Goal: Task Accomplishment & Management: Complete application form

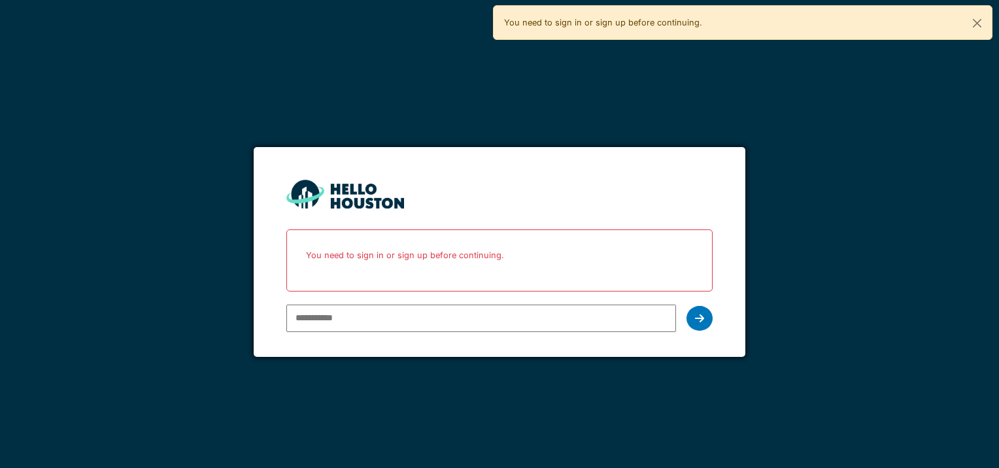
type input "**********"
click at [696, 324] on div at bounding box center [700, 318] width 26 height 25
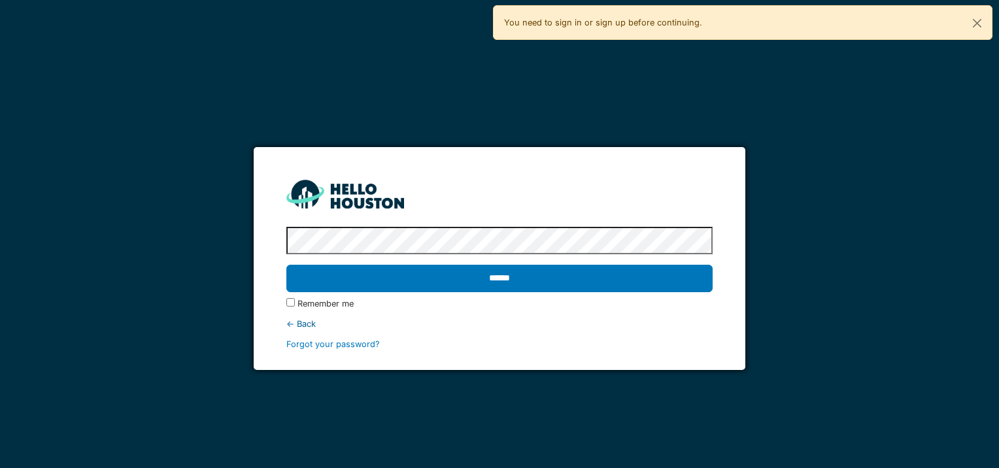
click at [286, 265] on input "******" at bounding box center [499, 278] width 426 height 27
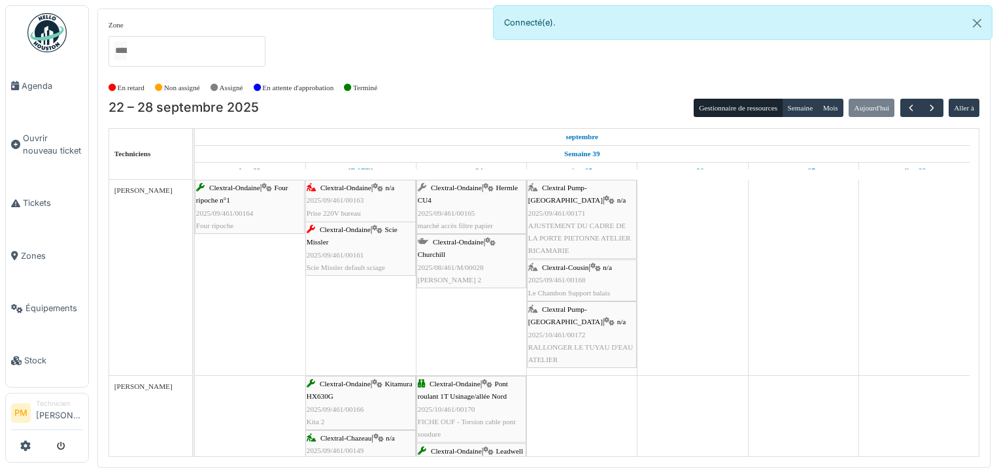
click at [589, 314] on div "Clextral Pump-La Ricamarie | n/a 2025/10/461/00172 RALLONGER LE TUYAU D'EAU ATE…" at bounding box center [581, 334] width 107 height 63
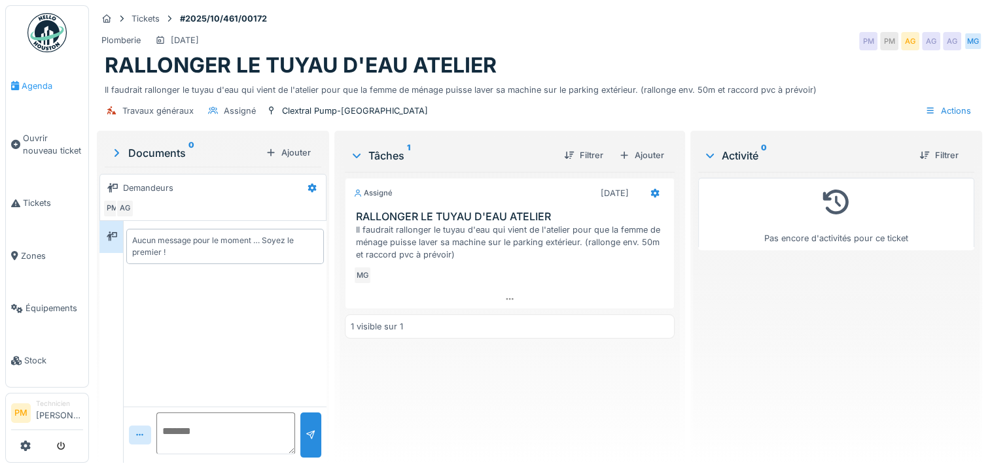
click at [50, 86] on span "Agenda" at bounding box center [52, 86] width 61 height 12
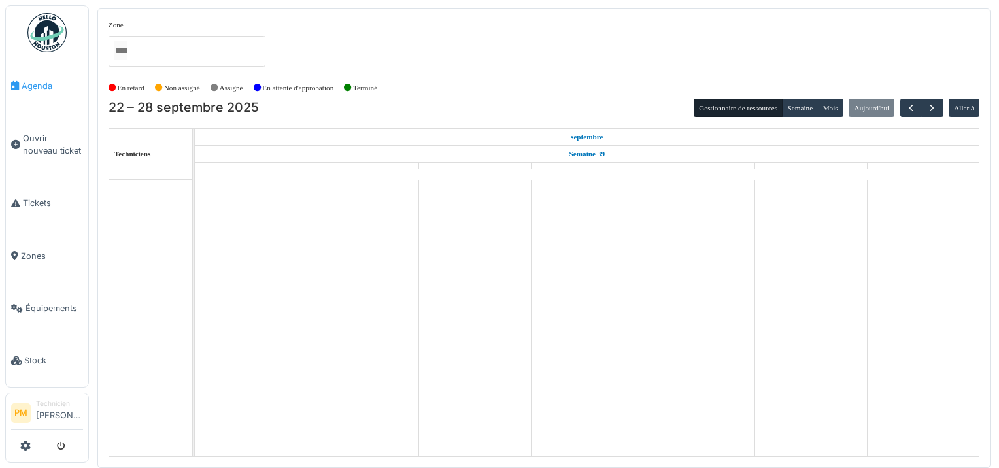
click at [20, 94] on link "Agenda" at bounding box center [47, 86] width 82 height 52
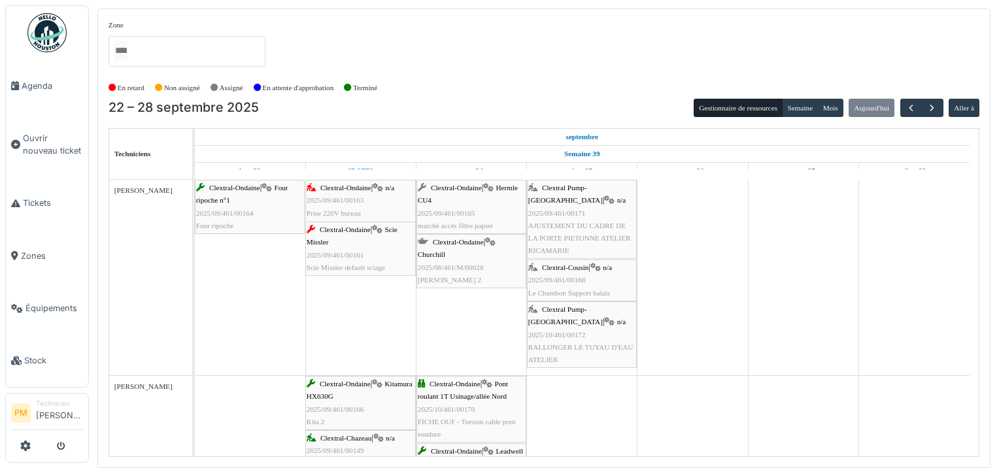
click at [583, 222] on span "AJUSTEMENT DU CADRE DE LA PORTE PIETONNE ATELIER RICAMARIE" at bounding box center [579, 238] width 103 height 33
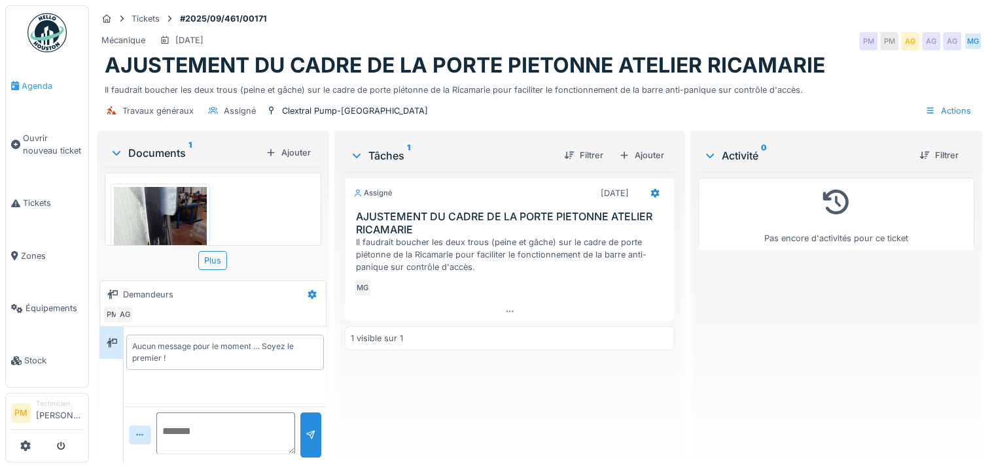
click at [54, 89] on span "Agenda" at bounding box center [52, 86] width 61 height 12
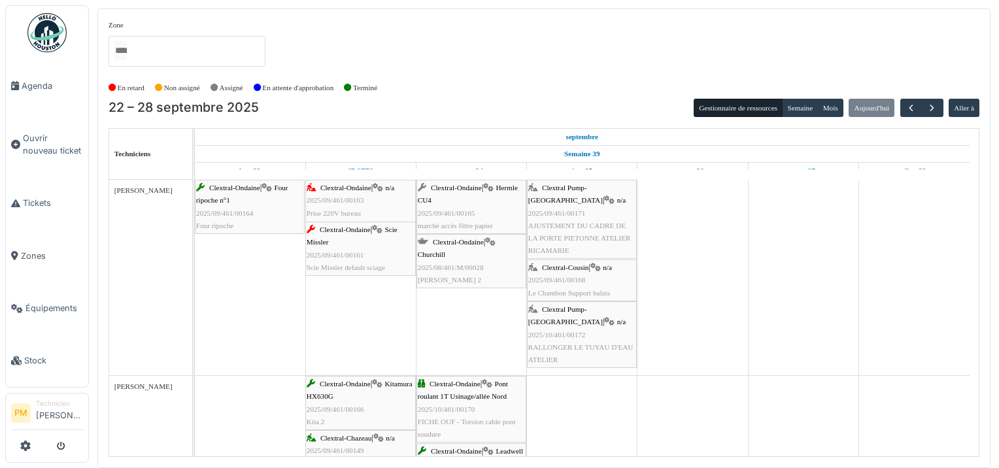
click at [607, 213] on div "Clextral Pump-[GEOGRAPHIC_DATA] | n/a 2025/09/461/00171 AJUSTEMENT DU CADRE DE …" at bounding box center [581, 219] width 107 height 75
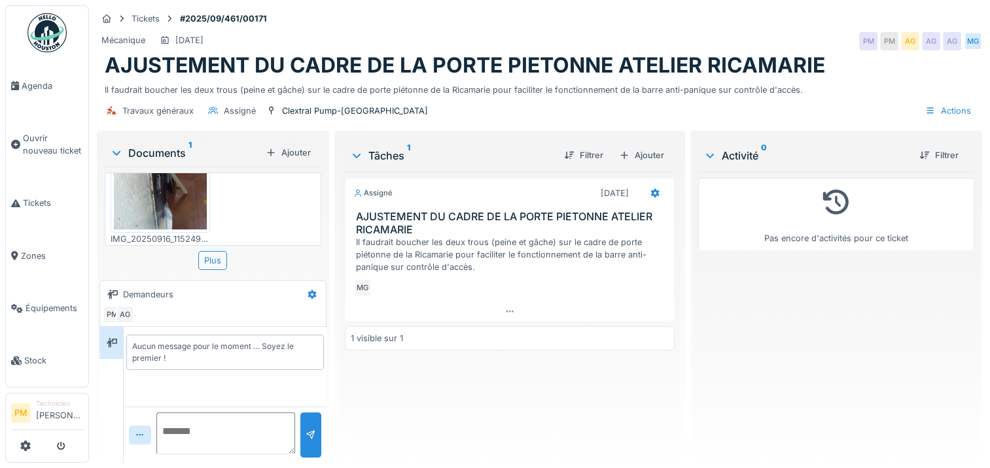
scroll to position [83, 0]
click at [45, 89] on span "Agenda" at bounding box center [52, 86] width 61 height 12
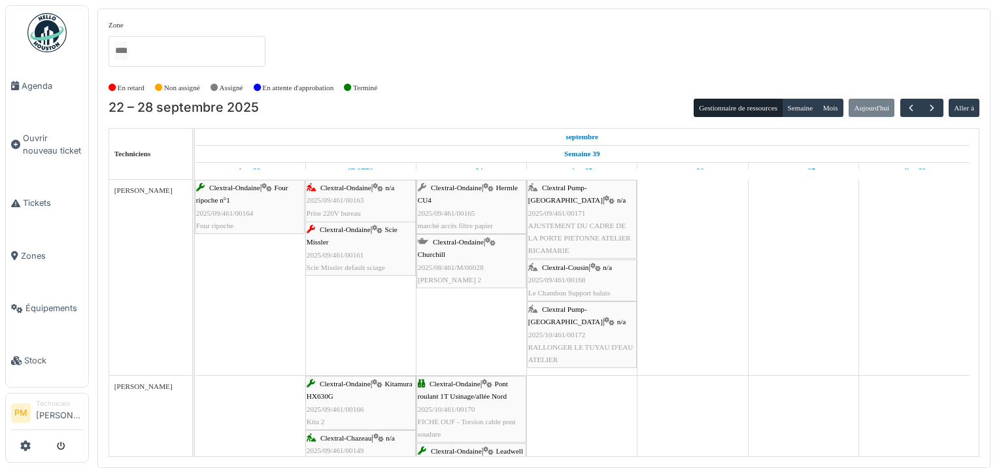
click at [585, 326] on div "Clextral Pump-[GEOGRAPHIC_DATA] | n/a 2025/10/461/00172 RALLONGER LE TUYAU D'EA…" at bounding box center [581, 334] width 107 height 63
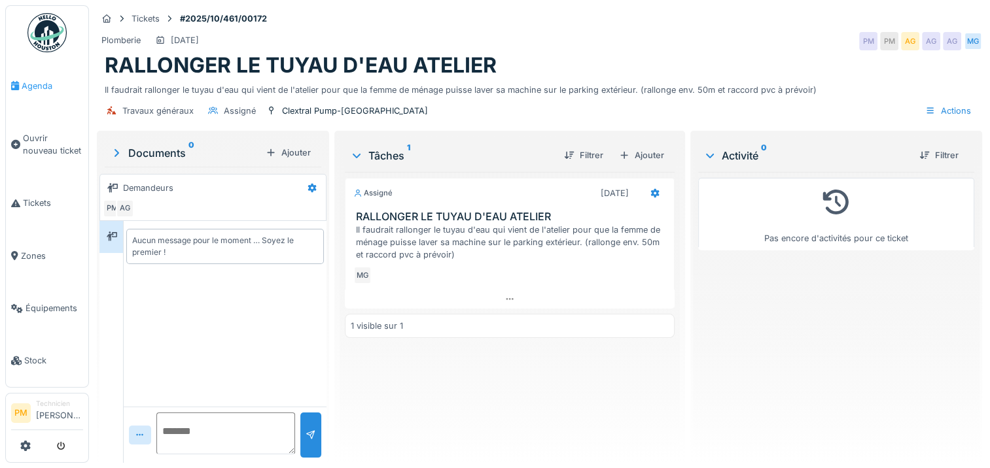
click at [46, 93] on link "Agenda" at bounding box center [47, 86] width 82 height 52
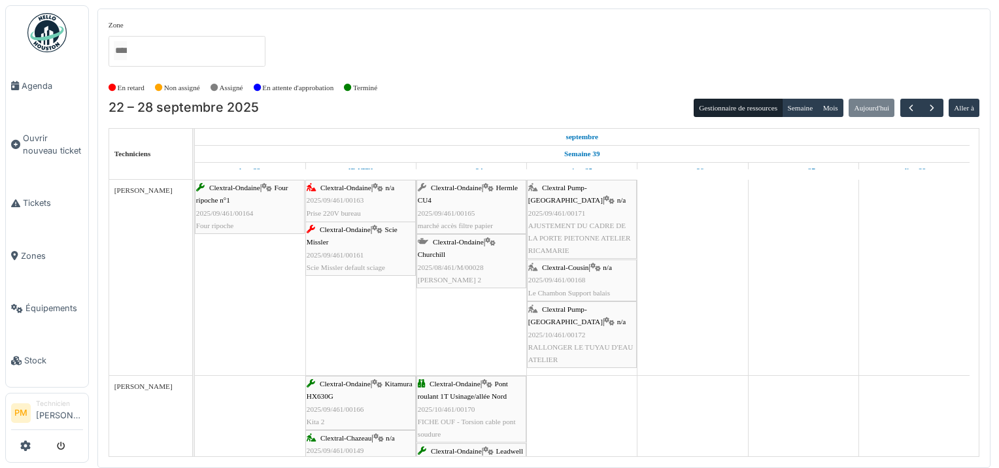
click at [594, 207] on div "Clextral Pump-La Ricamarie | n/a 2025/09/461/00171 AJUSTEMENT DU CADRE DE LA PO…" at bounding box center [581, 219] width 107 height 75
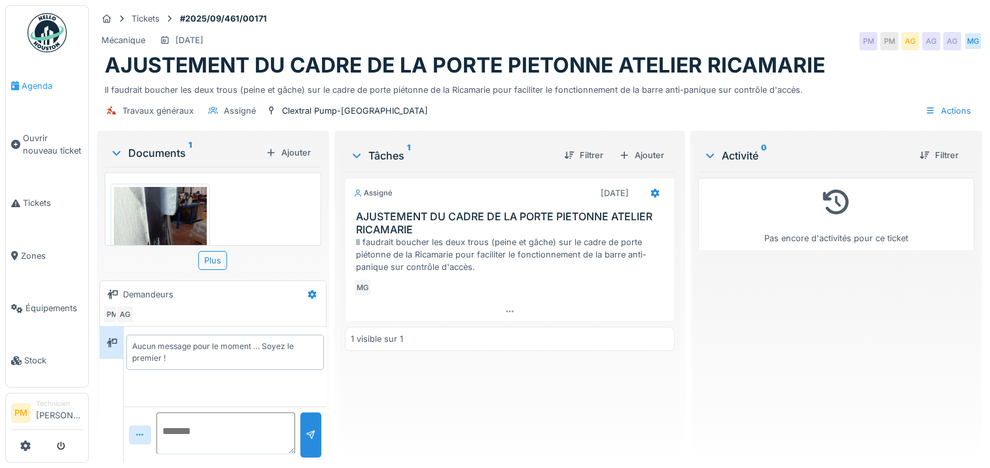
click at [30, 81] on span "Agenda" at bounding box center [52, 86] width 61 height 12
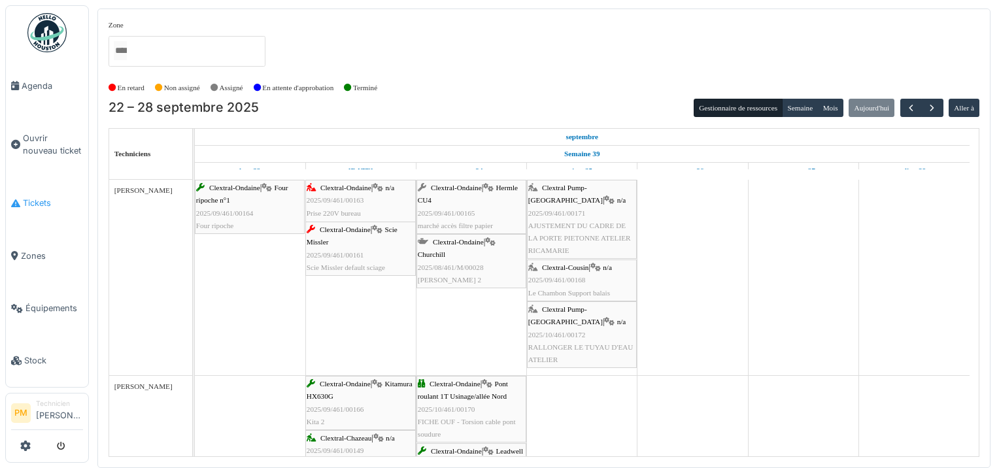
click at [25, 198] on span "Tickets" at bounding box center [53, 203] width 60 height 12
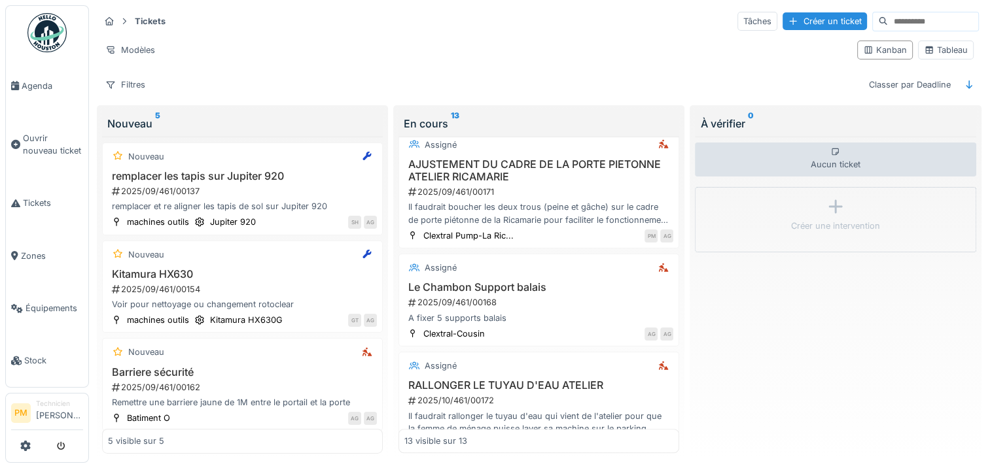
scroll to position [981, 0]
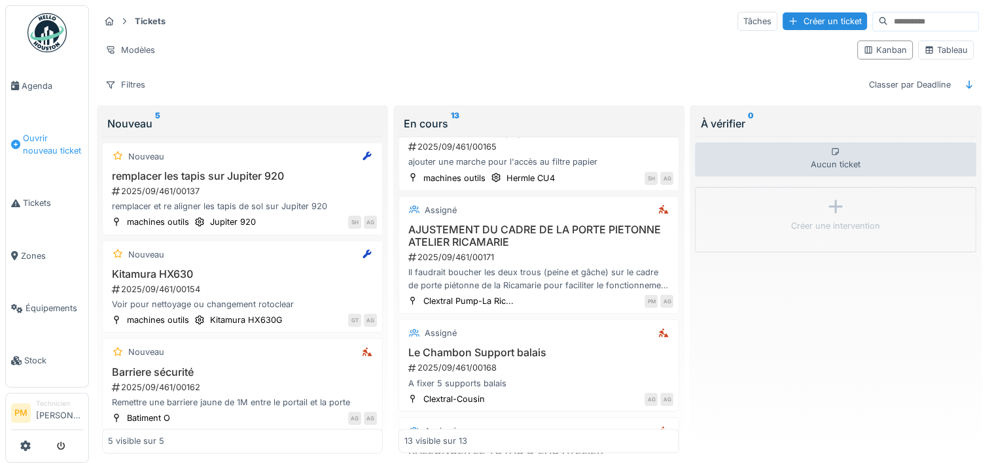
click at [48, 146] on span "Ouvrir nouveau ticket" at bounding box center [53, 144] width 60 height 25
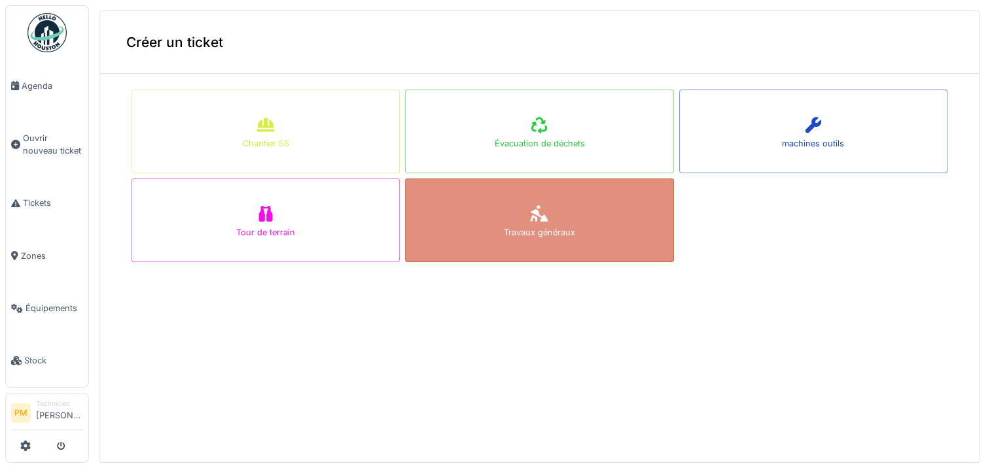
click at [551, 197] on div "Travaux généraux" at bounding box center [539, 221] width 268 height 84
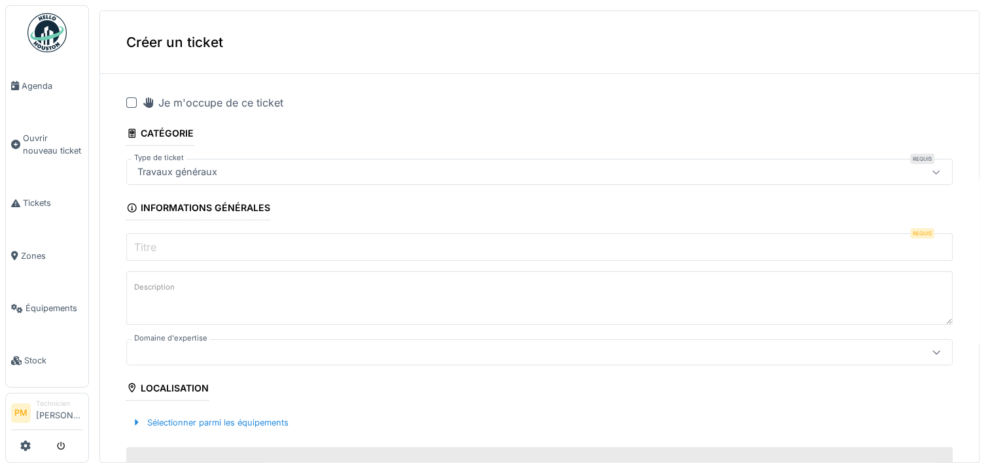
click at [377, 246] on input "Titre" at bounding box center [539, 247] width 826 height 27
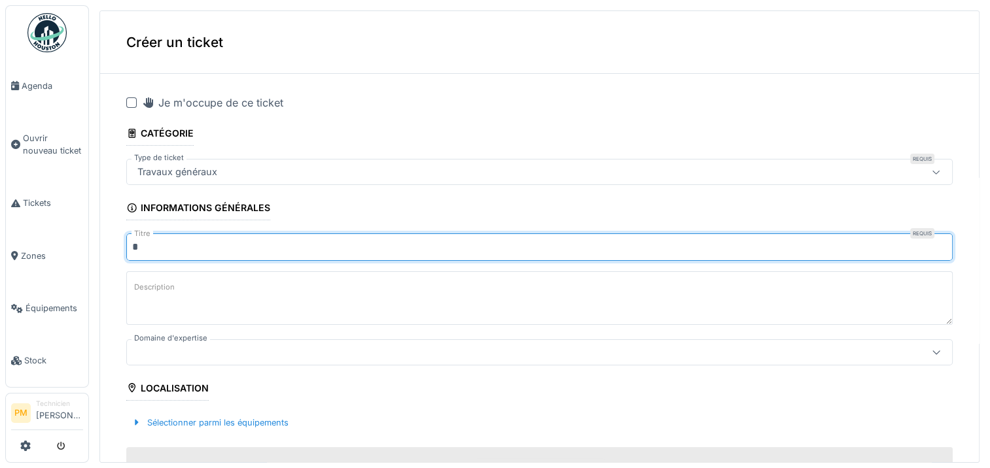
type input "*"
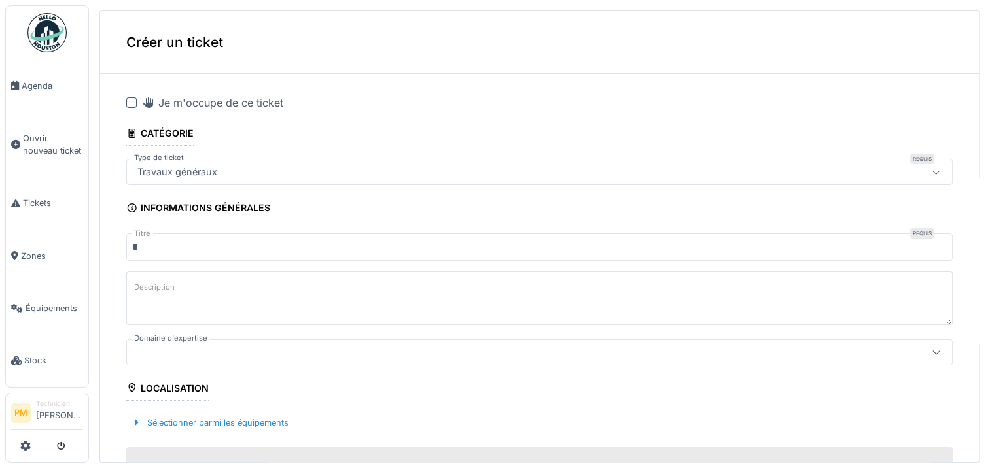
click at [470, 170] on div "Travaux généraux" at bounding box center [493, 172] width 723 height 14
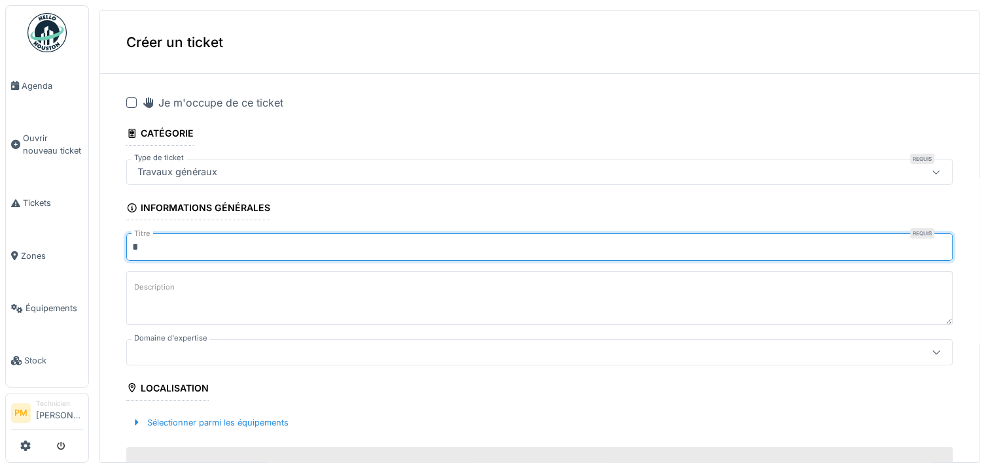
click at [353, 243] on input "*" at bounding box center [539, 247] width 826 height 27
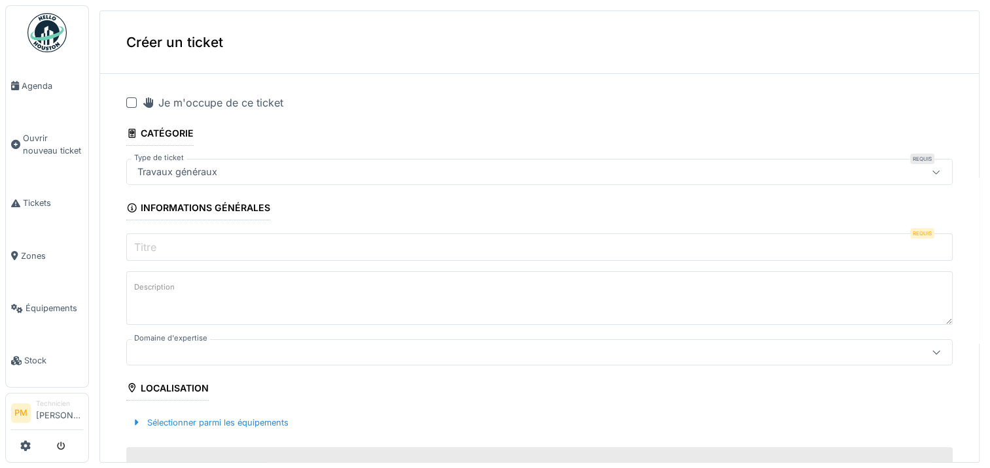
click at [375, 178] on div "Travaux généraux" at bounding box center [493, 172] width 723 height 14
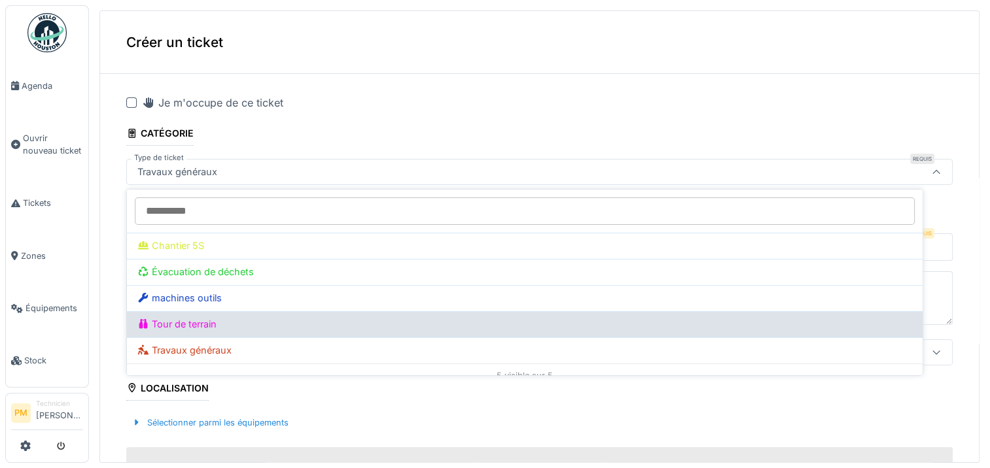
click at [212, 322] on div "Tour de terrain" at bounding box center [524, 324] width 774 height 14
type input "****"
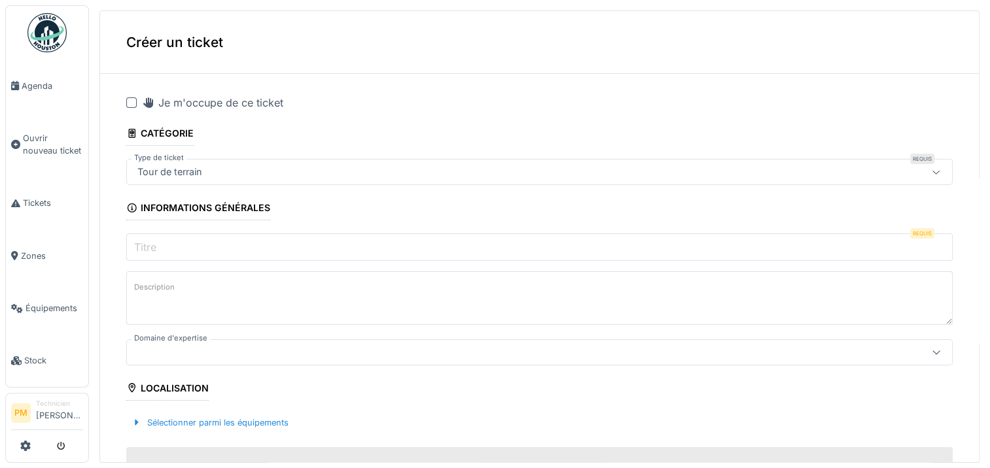
click at [251, 247] on input "Titre" at bounding box center [539, 247] width 826 height 27
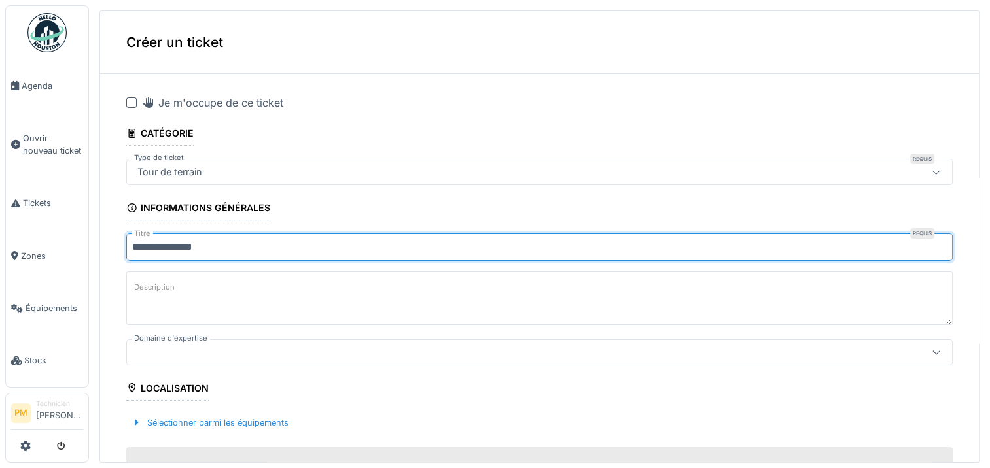
type input "**********"
click at [184, 292] on textarea "Description" at bounding box center [539, 298] width 826 height 54
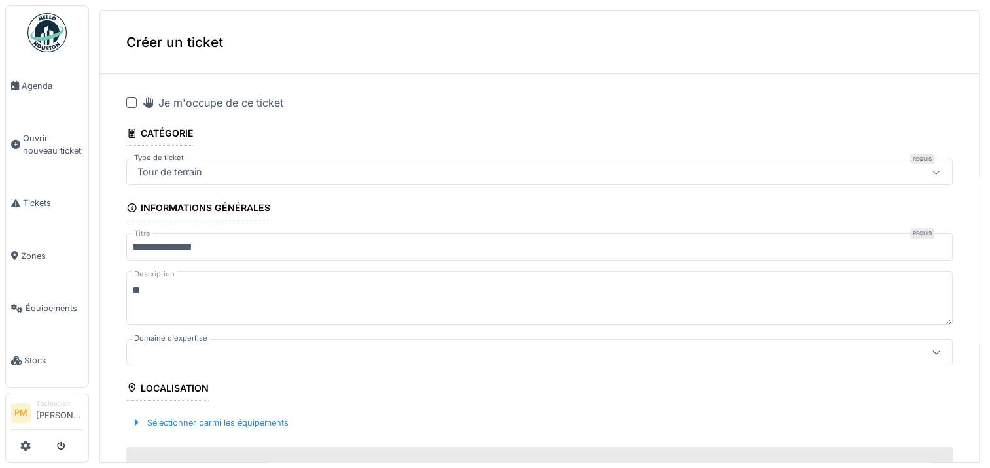
type textarea "*"
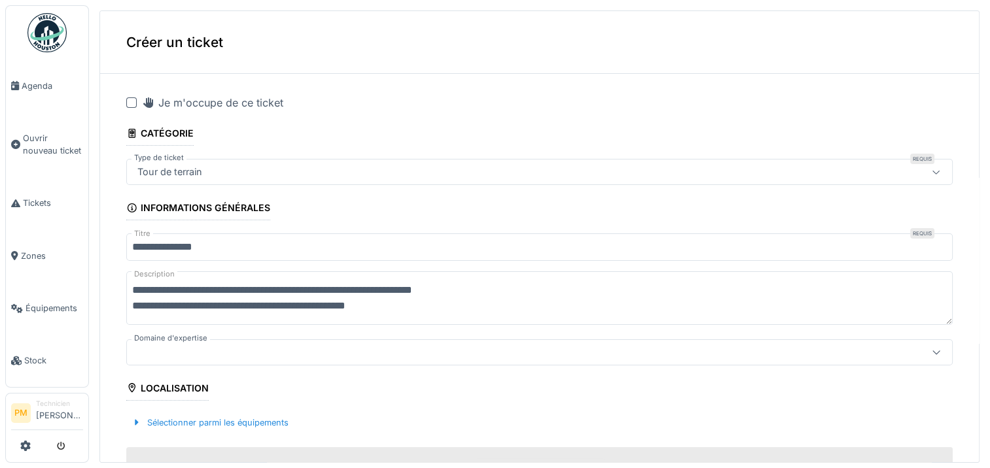
click at [203, 305] on textarea "**********" at bounding box center [539, 298] width 826 height 54
click at [429, 301] on textarea "**********" at bounding box center [539, 298] width 826 height 54
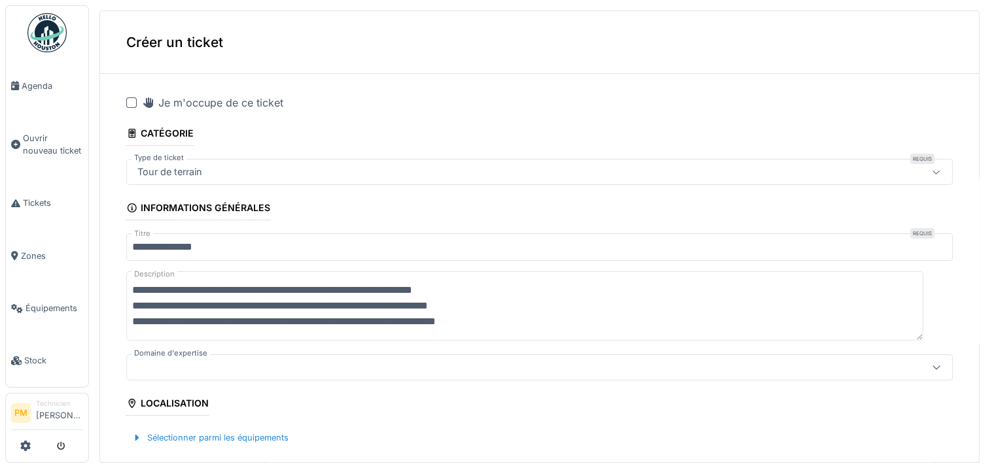
type textarea "**********"
click at [597, 373] on div at bounding box center [493, 367] width 723 height 14
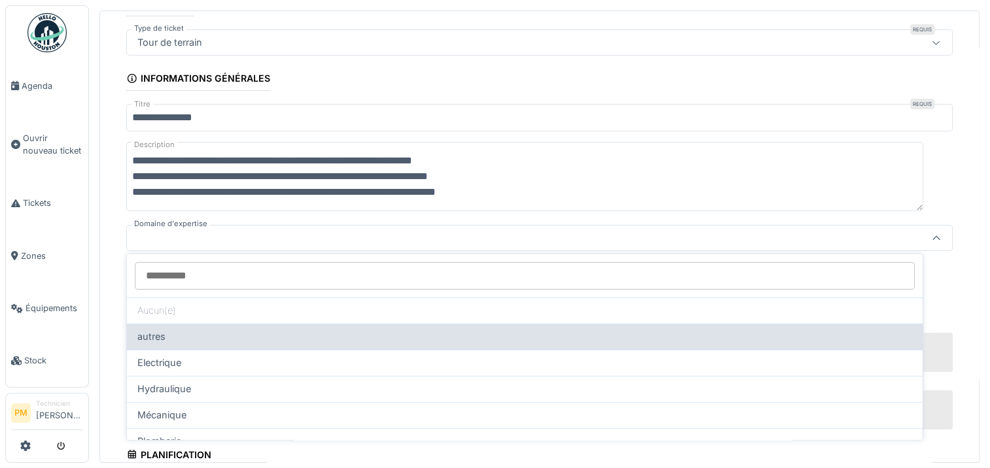
click at [483, 338] on div "autres" at bounding box center [524, 337] width 774 height 14
type input "****"
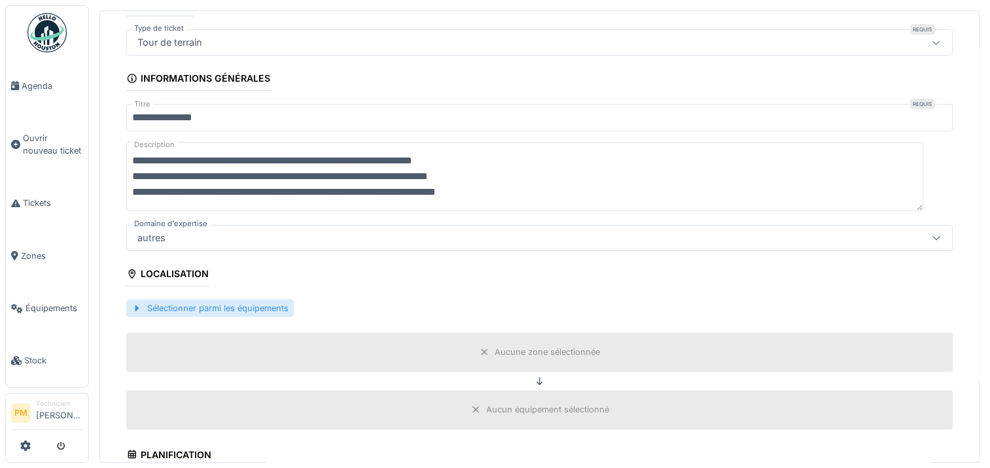
click at [212, 306] on div "Sélectionner parmi les équipements" at bounding box center [209, 309] width 167 height 18
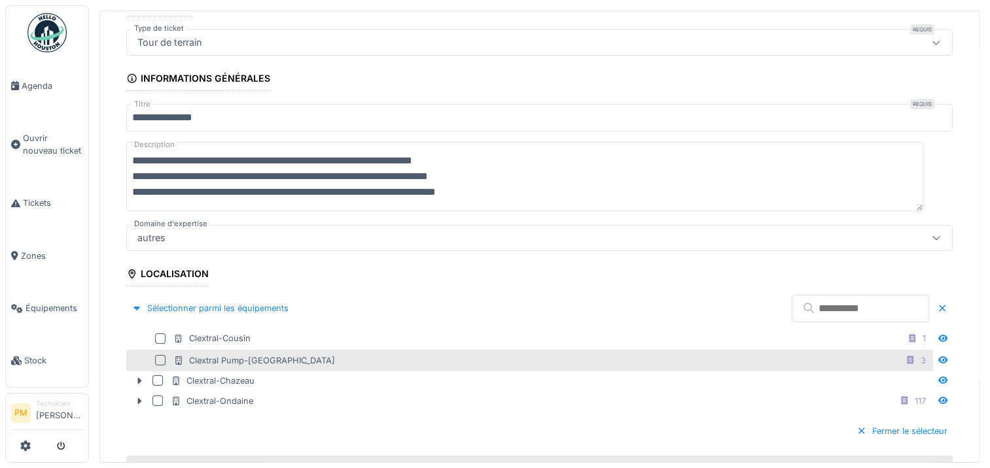
click at [186, 360] on div "Clextral Pump-La Ricamarie" at bounding box center [254, 361] width 162 height 12
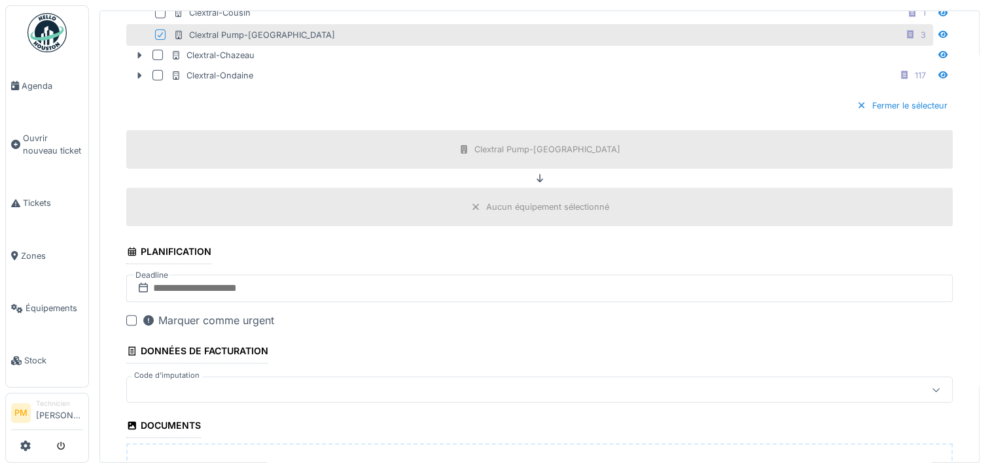
scroll to position [457, 0]
click at [256, 288] on input "text" at bounding box center [539, 286] width 826 height 27
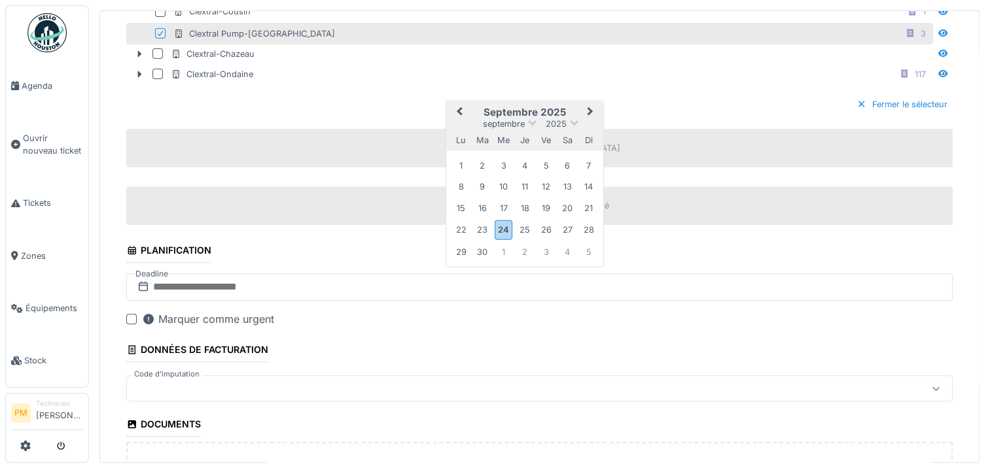
click at [590, 105] on span "Next Month" at bounding box center [590, 113] width 0 height 16
click at [462, 184] on div "6" at bounding box center [461, 188] width 18 height 18
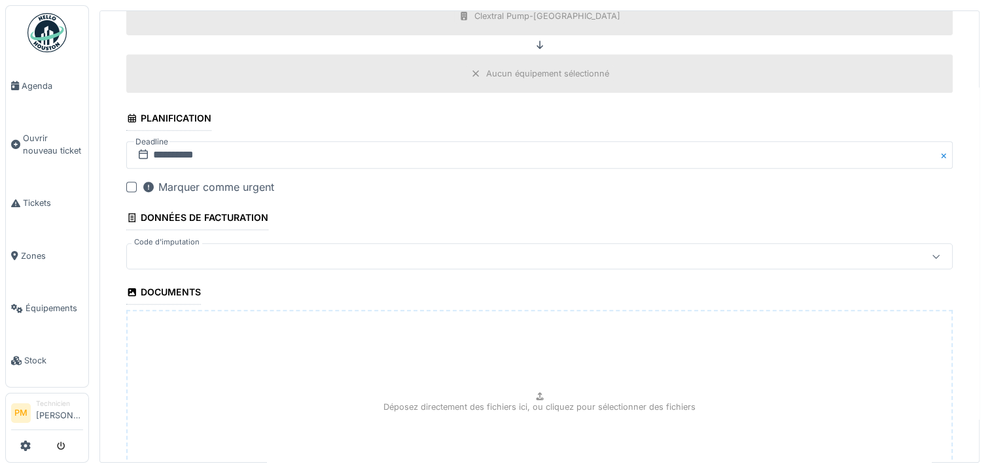
scroll to position [714, 0]
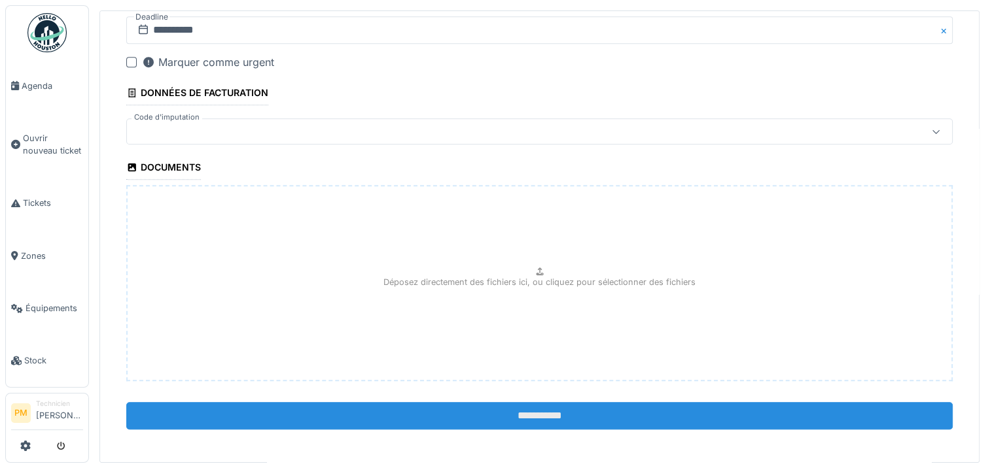
click at [498, 406] on input "**********" at bounding box center [539, 415] width 826 height 27
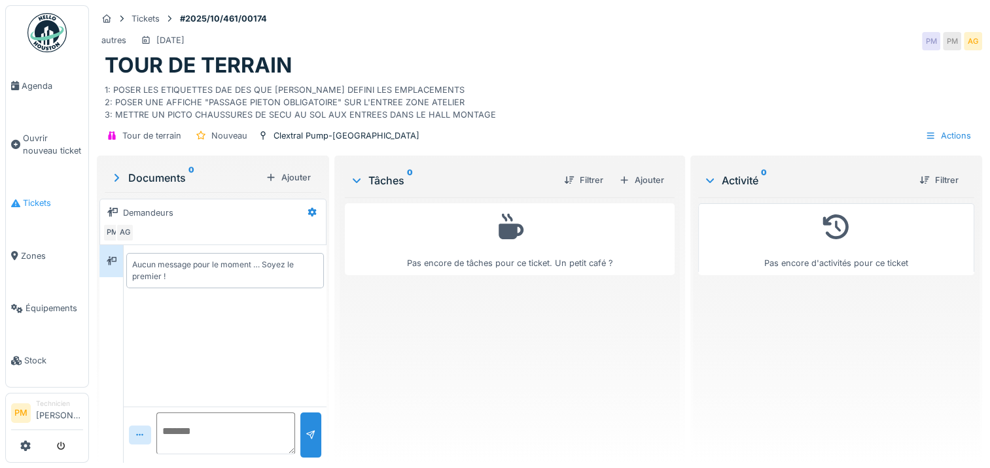
click at [36, 197] on span "Tickets" at bounding box center [53, 203] width 60 height 12
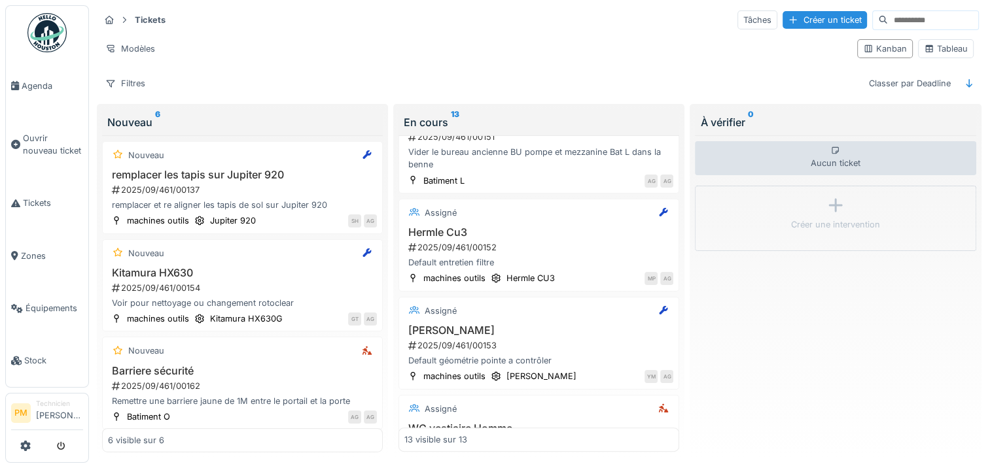
scroll to position [458, 0]
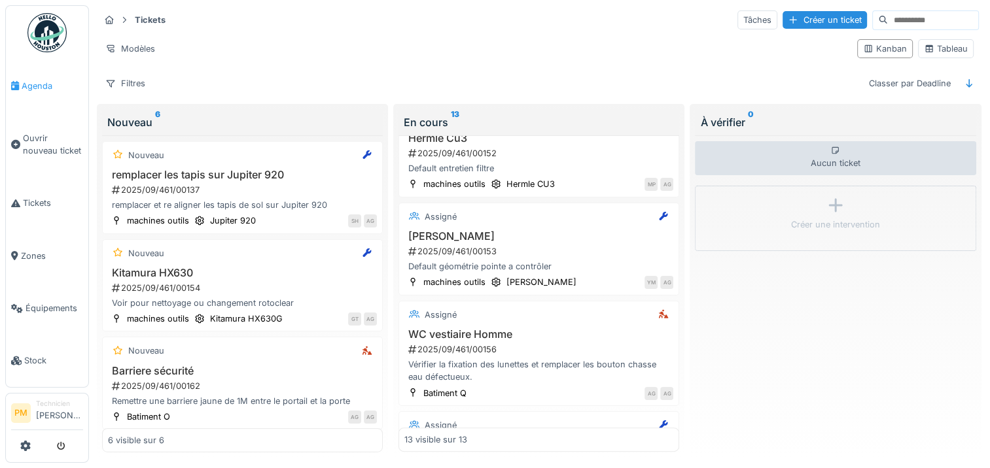
click at [33, 84] on span "Agenda" at bounding box center [52, 86] width 61 height 12
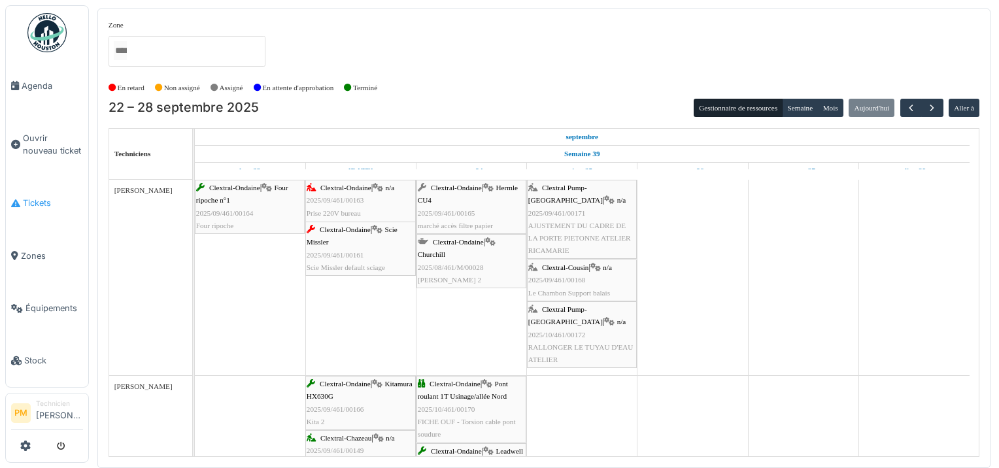
click at [42, 191] on link "Tickets" at bounding box center [47, 203] width 82 height 52
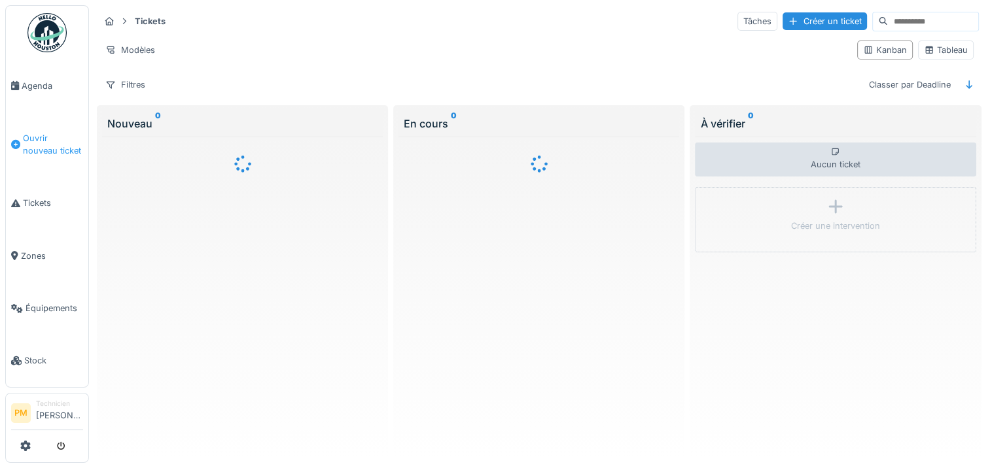
click at [28, 143] on span "Ouvrir nouveau ticket" at bounding box center [53, 144] width 60 height 25
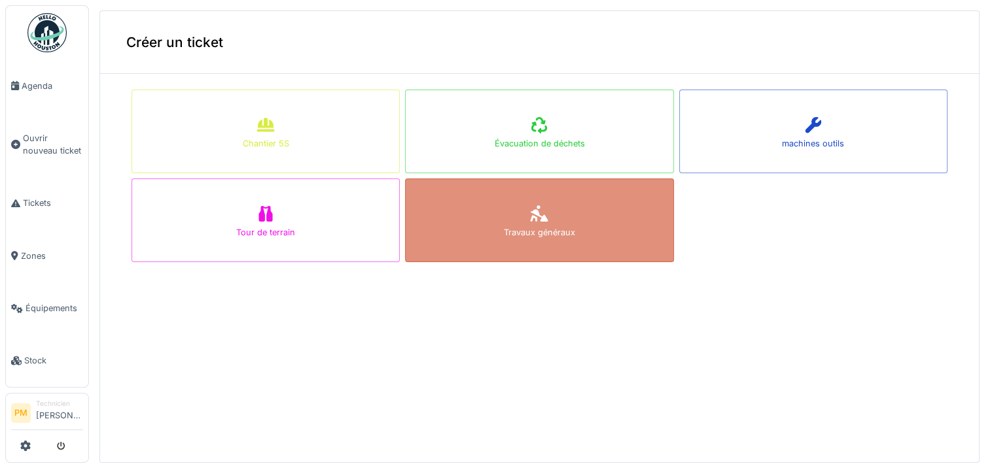
click at [539, 207] on div "Travaux généraux" at bounding box center [539, 221] width 268 height 84
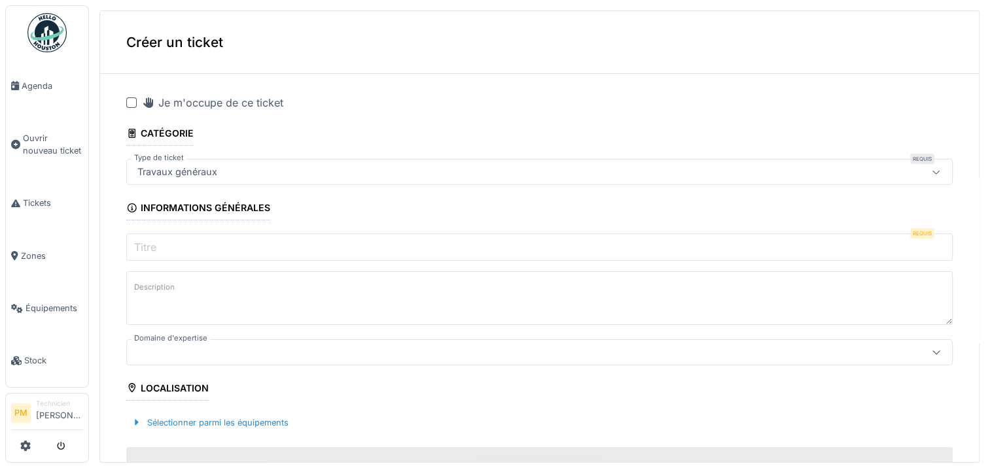
click at [361, 246] on input "Titre" at bounding box center [539, 247] width 826 height 27
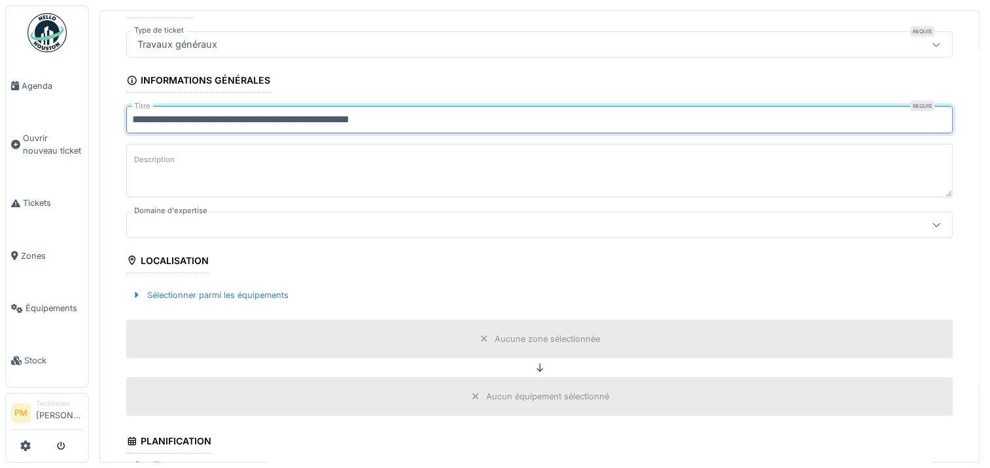
scroll to position [131, 0]
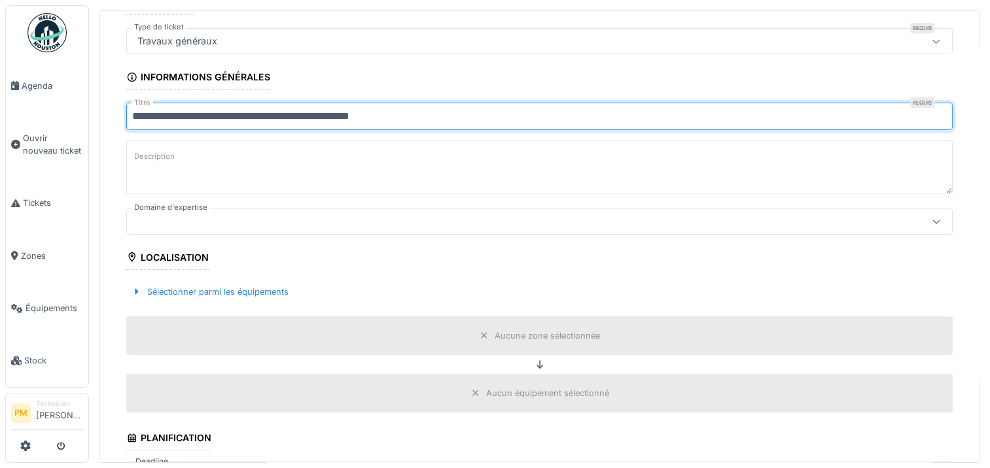
type input "**********"
click at [293, 215] on div at bounding box center [493, 222] width 723 height 14
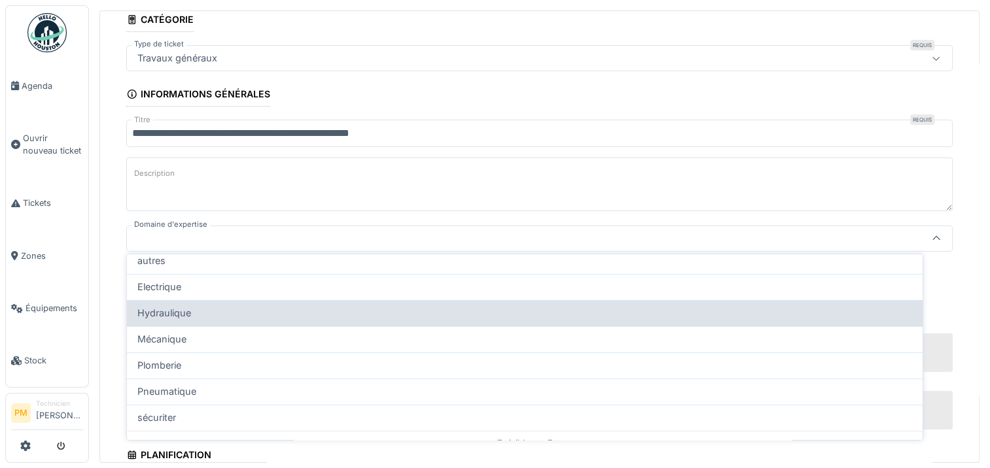
scroll to position [89, 0]
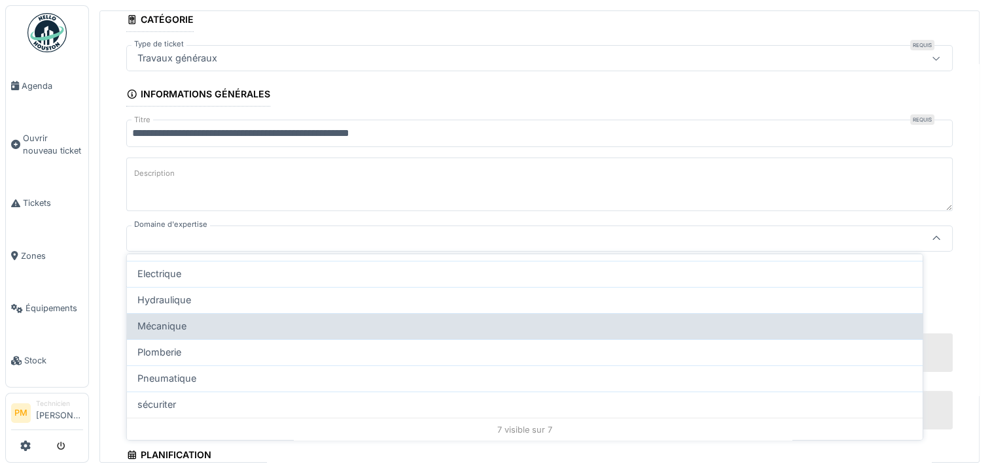
click at [222, 323] on div "Mécanique" at bounding box center [524, 326] width 774 height 14
type input "****"
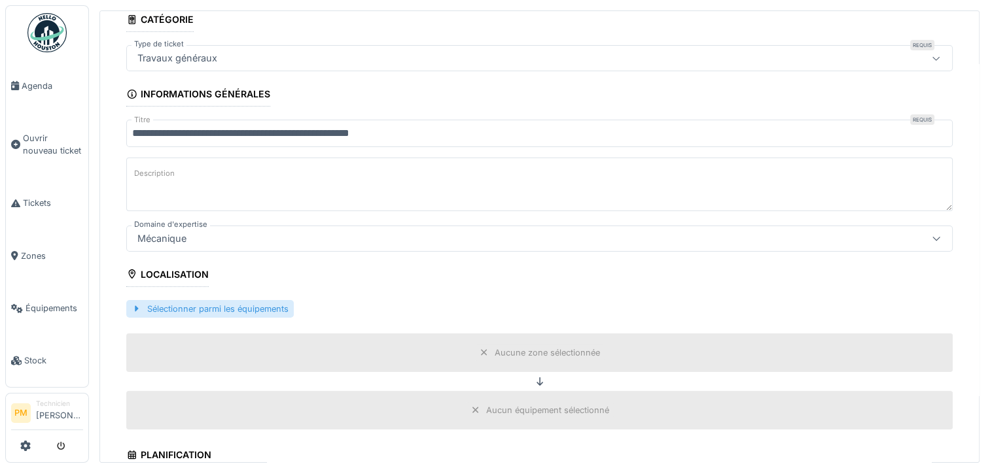
click at [184, 300] on div "Sélectionner parmi les équipements" at bounding box center [209, 309] width 167 height 18
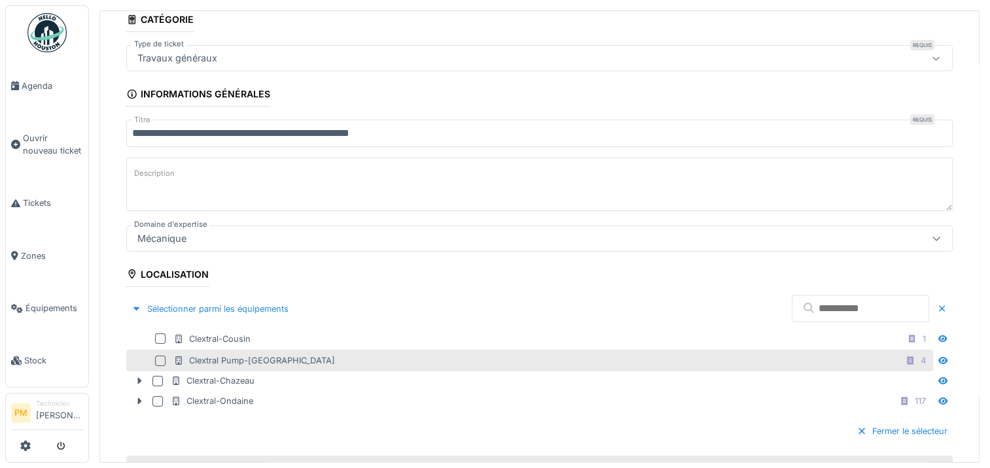
click at [216, 356] on div "Clextral Pump-[GEOGRAPHIC_DATA]" at bounding box center [254, 361] width 162 height 12
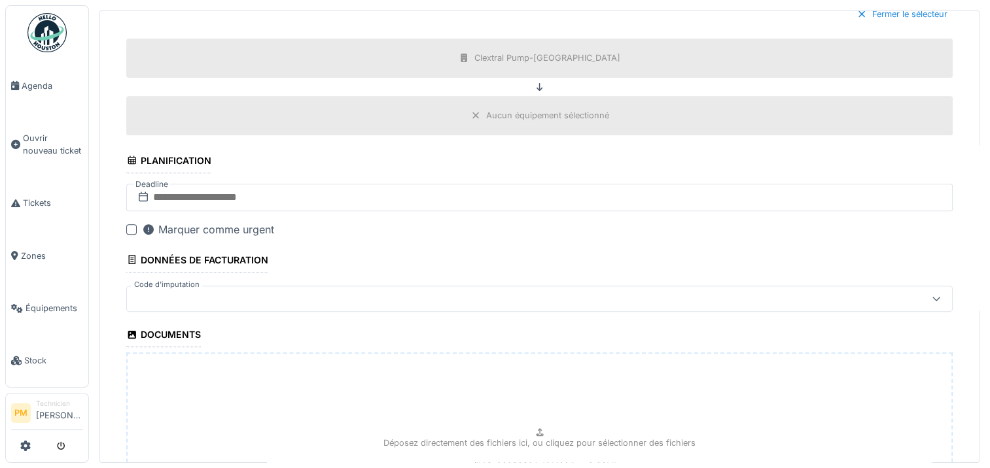
scroll to position [466, 0]
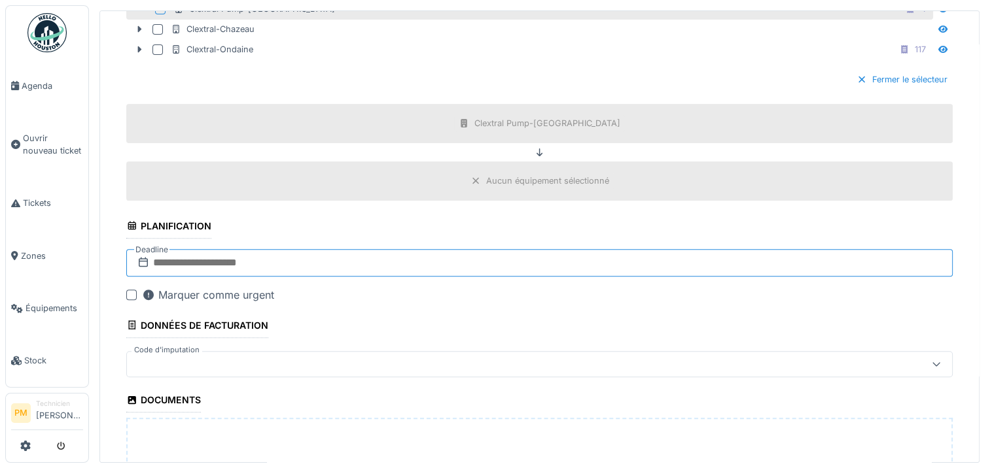
click at [442, 263] on input "text" at bounding box center [539, 262] width 826 height 27
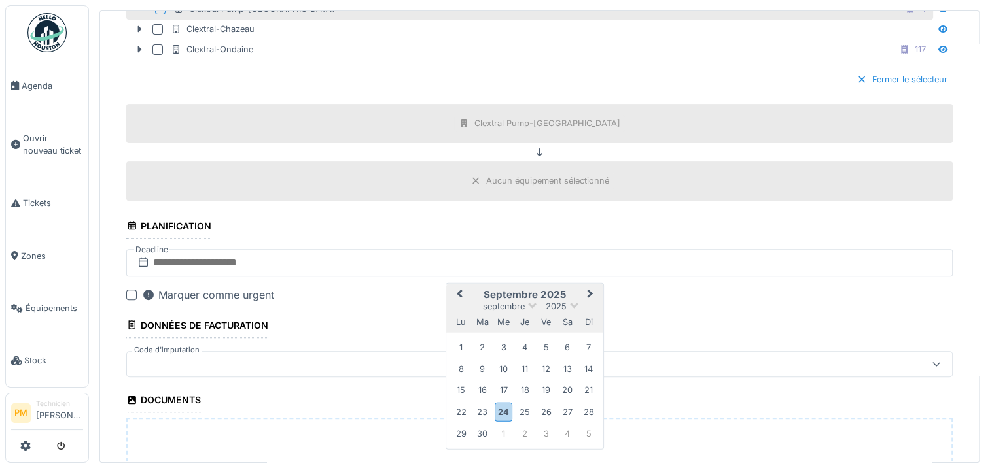
click at [590, 290] on span "Next Month" at bounding box center [590, 294] width 0 height 16
click at [455, 286] on button "Previous Month" at bounding box center [457, 295] width 21 height 21
click at [480, 430] on div "30" at bounding box center [483, 434] width 18 height 18
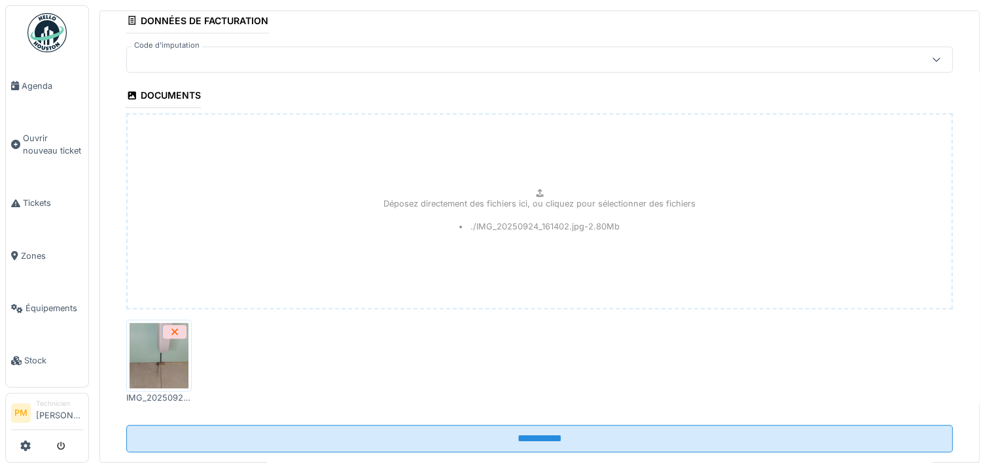
scroll to position [793, 0]
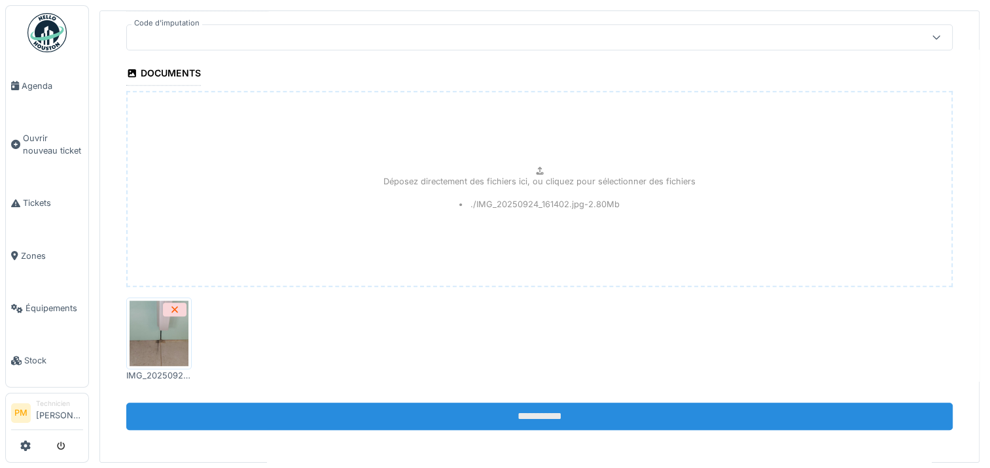
click at [547, 406] on input "**********" at bounding box center [539, 416] width 826 height 27
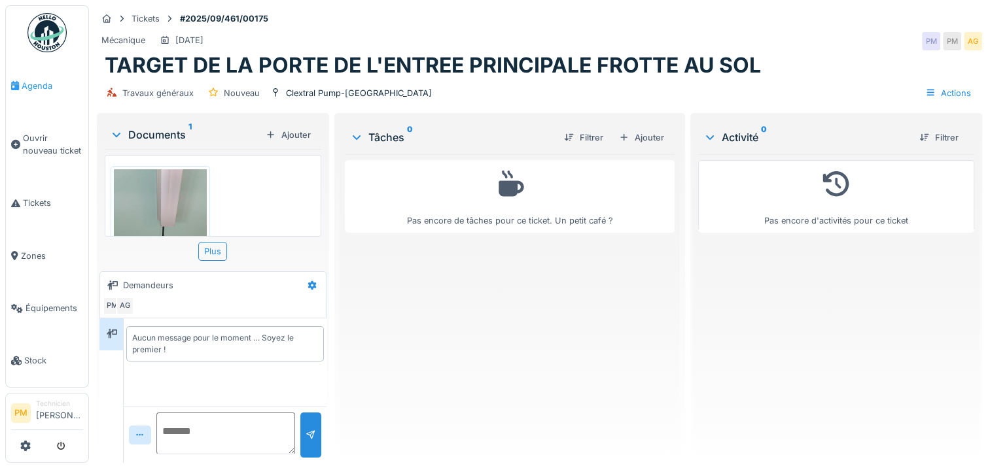
click at [30, 92] on link "Agenda" at bounding box center [47, 86] width 82 height 52
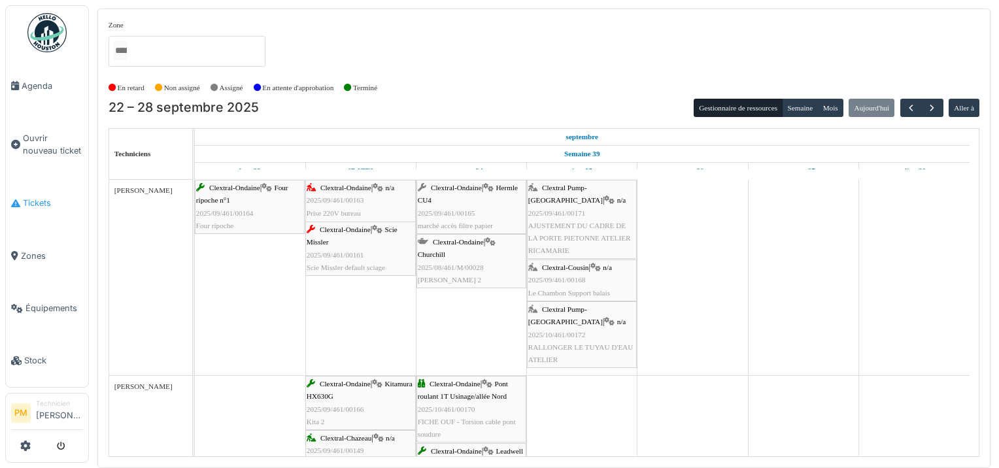
click at [48, 201] on span "Tickets" at bounding box center [53, 203] width 60 height 12
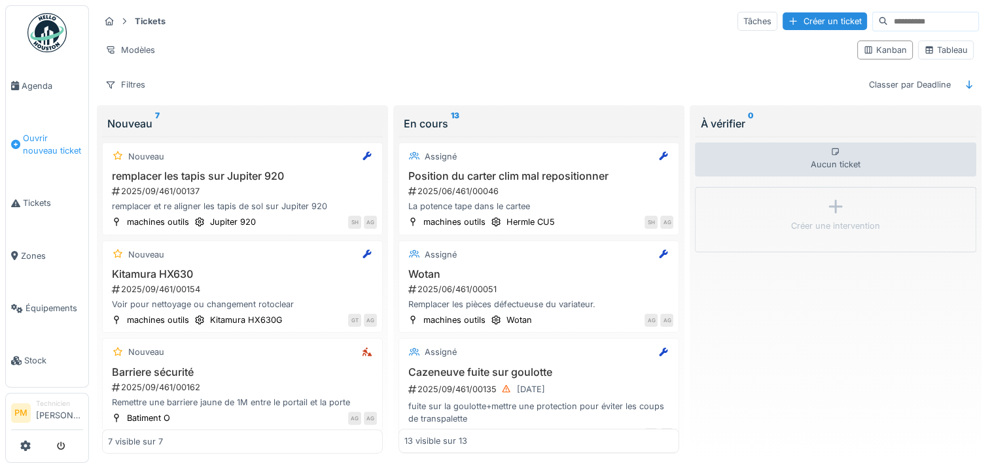
click at [55, 144] on span "Ouvrir nouveau ticket" at bounding box center [53, 144] width 60 height 25
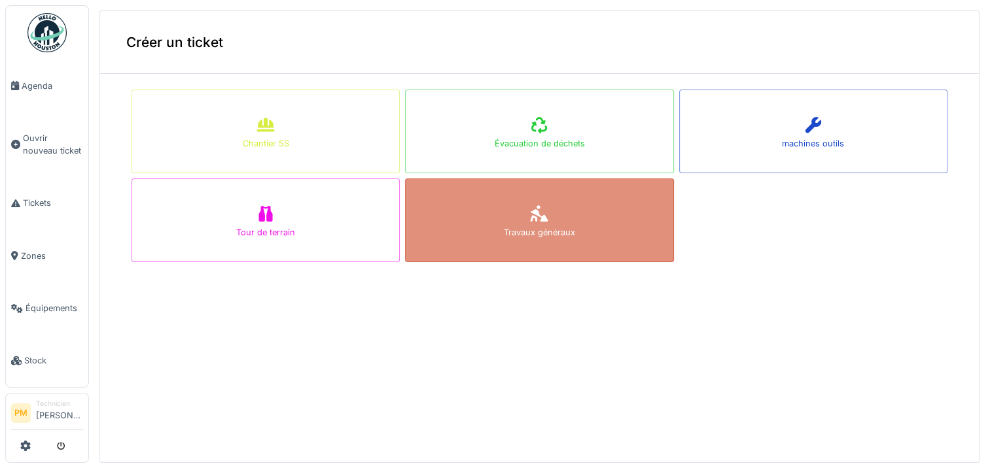
click at [455, 222] on div "Travaux généraux" at bounding box center [539, 221] width 268 height 84
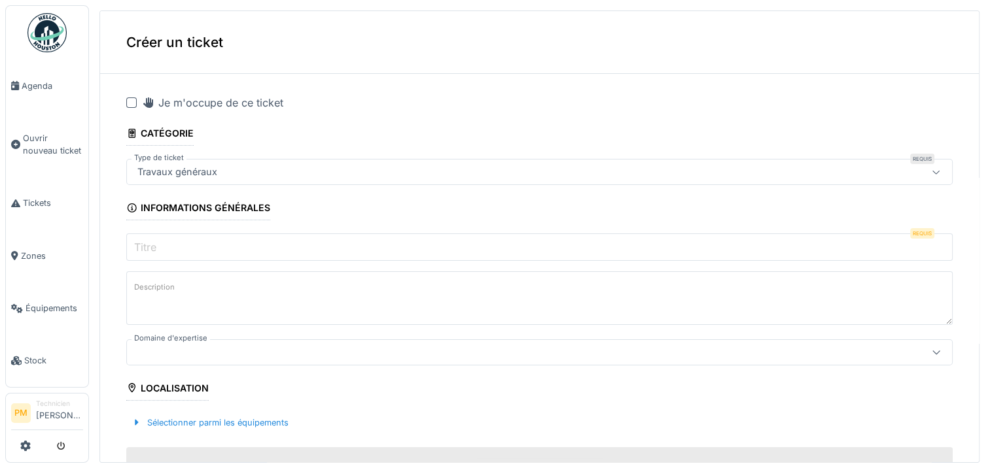
click at [327, 243] on input "Titre" at bounding box center [539, 247] width 826 height 27
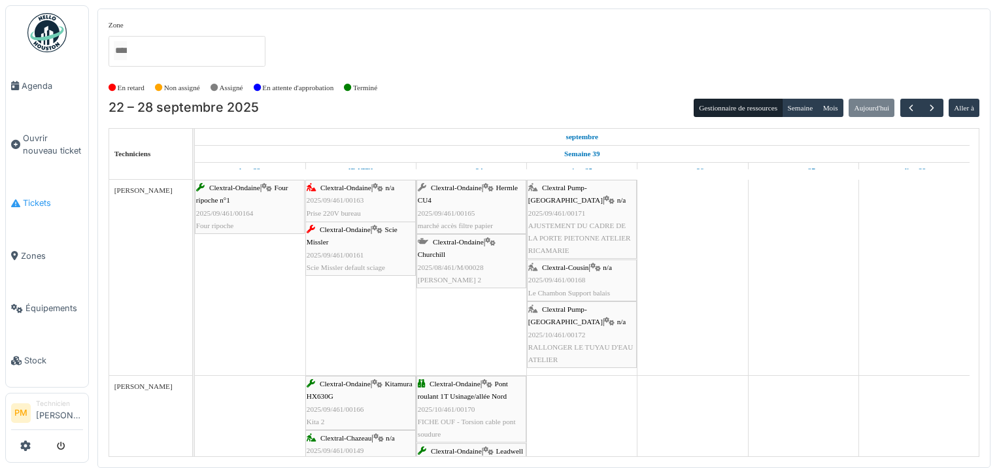
click at [42, 201] on span "Tickets" at bounding box center [53, 203] width 60 height 12
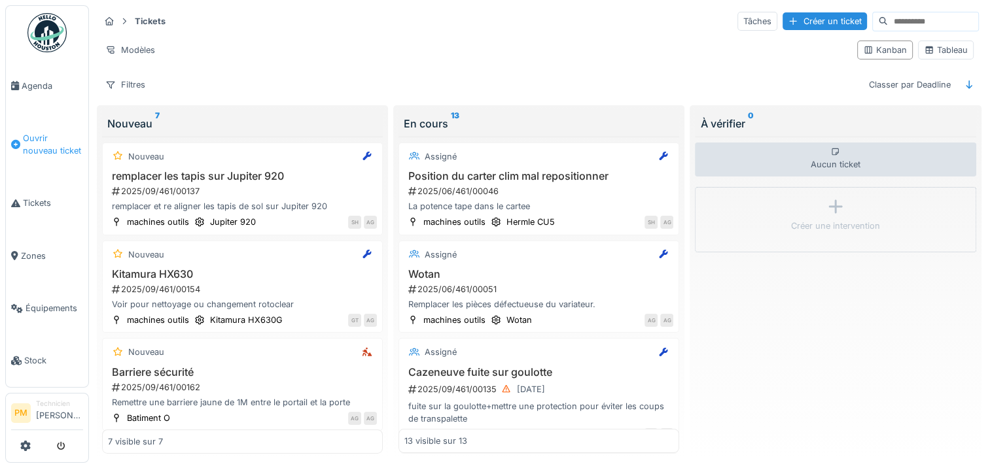
click at [54, 145] on span "Ouvrir nouveau ticket" at bounding box center [53, 144] width 60 height 25
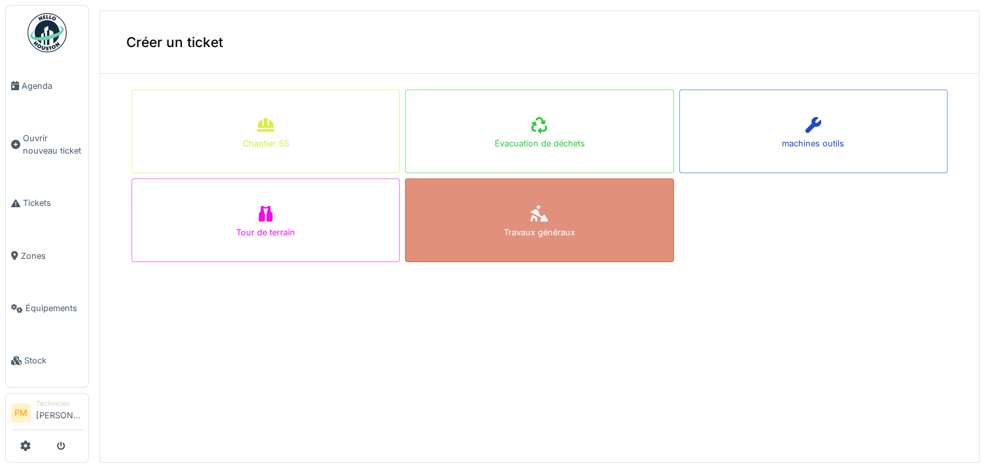
click at [496, 191] on div "Travaux généraux" at bounding box center [539, 221] width 268 height 84
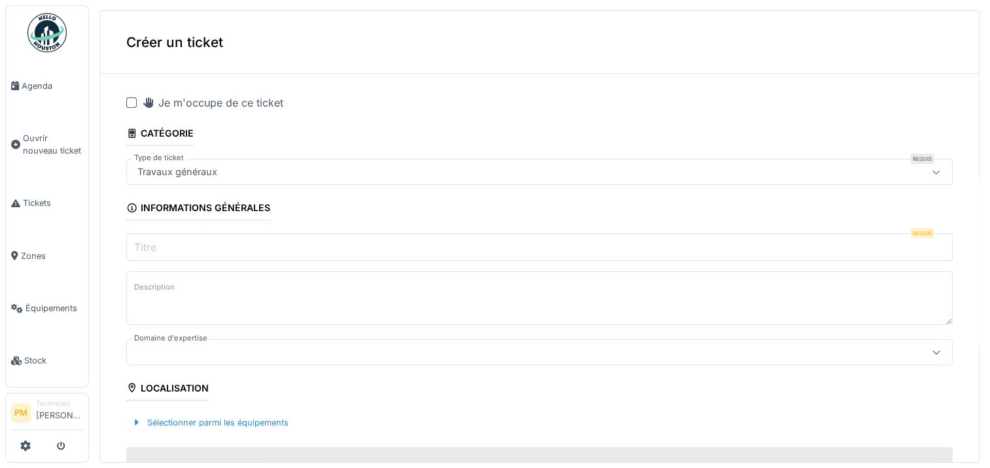
click at [461, 254] on input "Titre" at bounding box center [539, 247] width 826 height 27
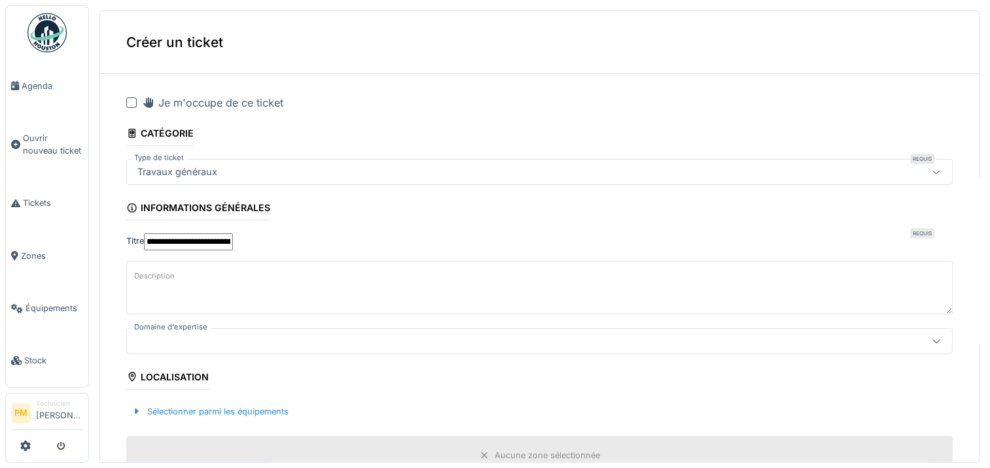
type input "**********"
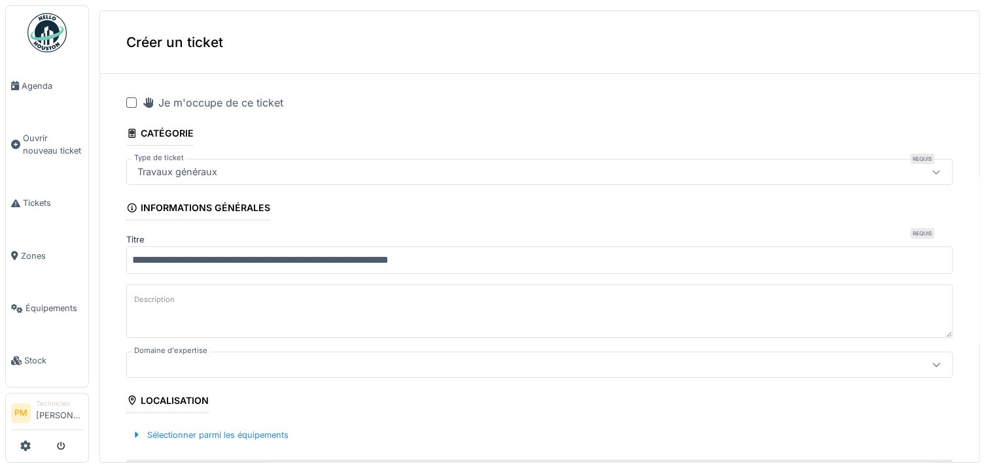
click at [292, 298] on textarea "Description" at bounding box center [539, 312] width 826 height 54
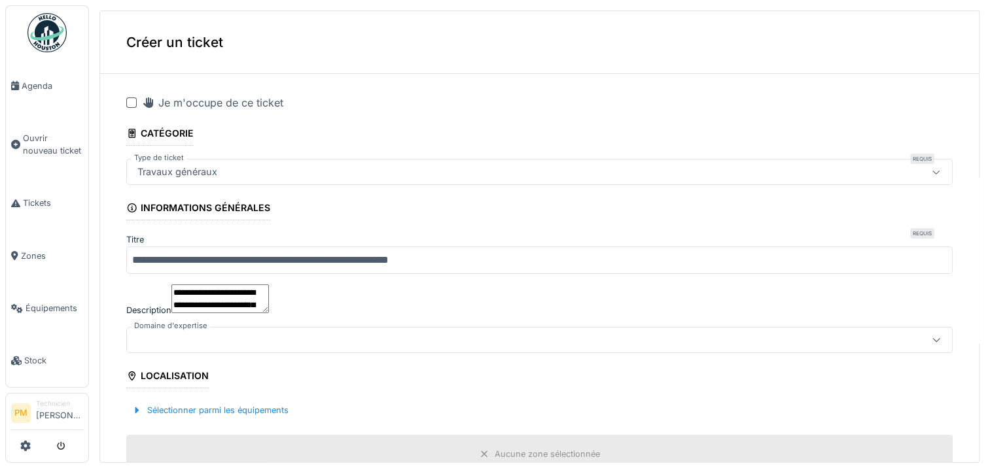
click at [269, 292] on textarea "**********" at bounding box center [219, 299] width 97 height 29
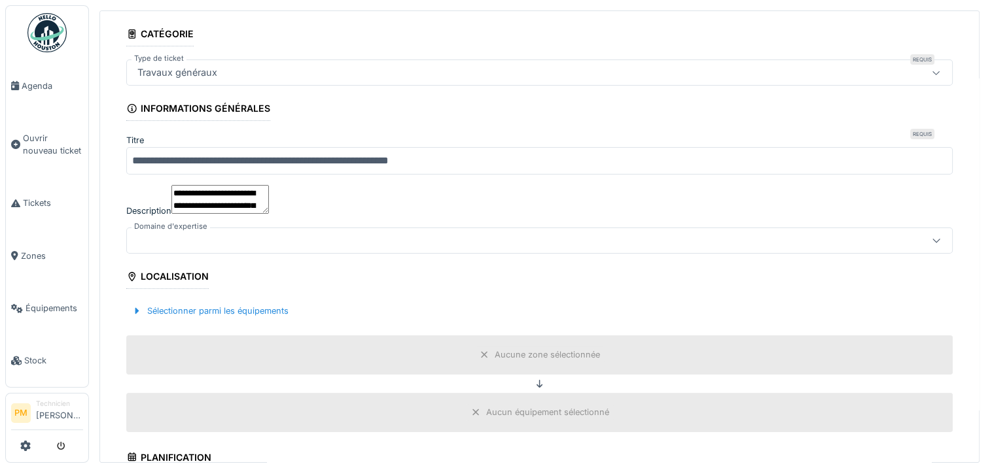
scroll to position [131, 0]
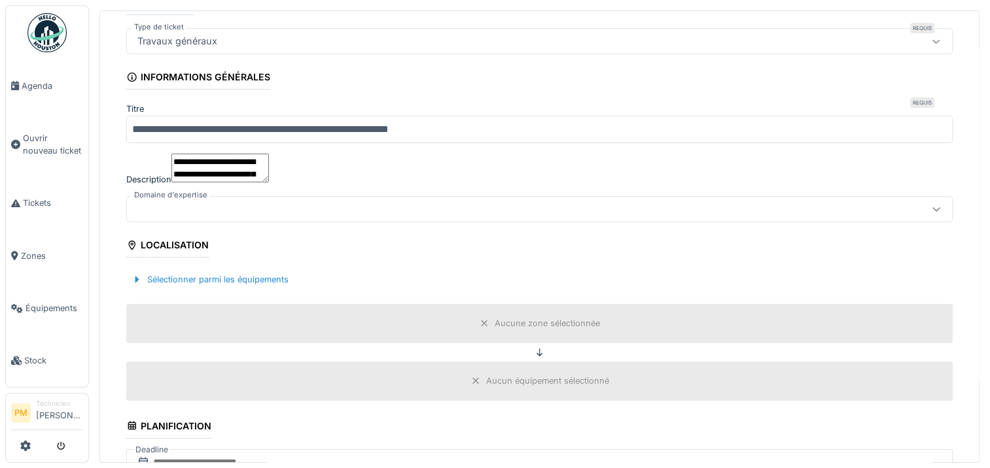
type textarea "**********"
click at [455, 216] on div at bounding box center [493, 209] width 723 height 14
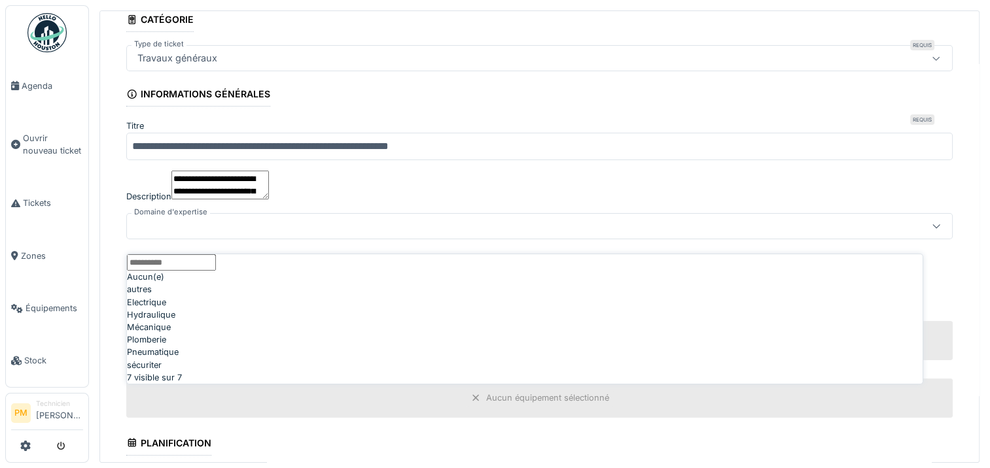
click at [259, 296] on div "autres" at bounding box center [524, 289] width 795 height 12
type input "****"
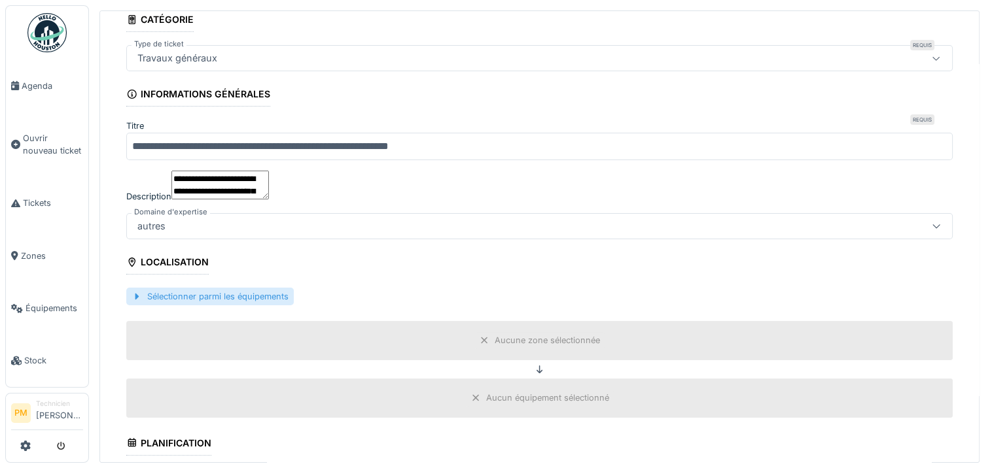
click at [170, 305] on div "Sélectionner parmi les équipements" at bounding box center [209, 297] width 167 height 18
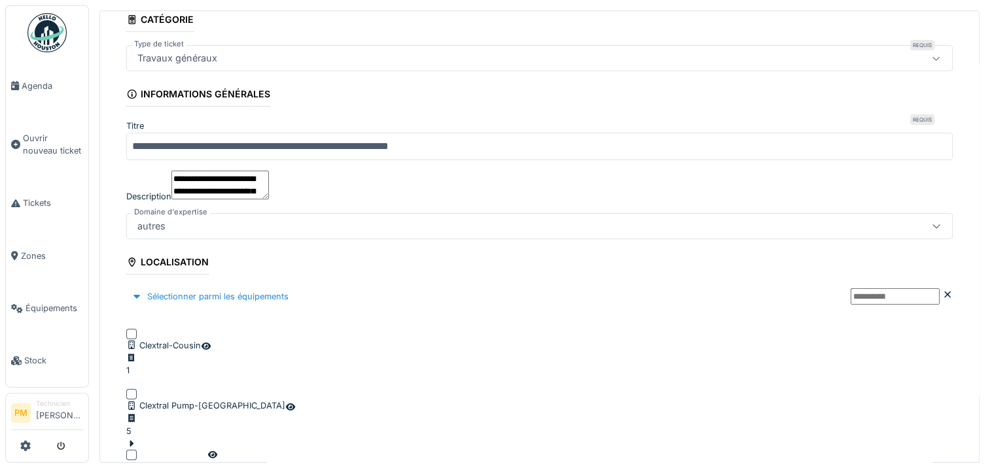
click at [198, 400] on div "Clextral Pump-[GEOGRAPHIC_DATA]" at bounding box center [205, 406] width 159 height 12
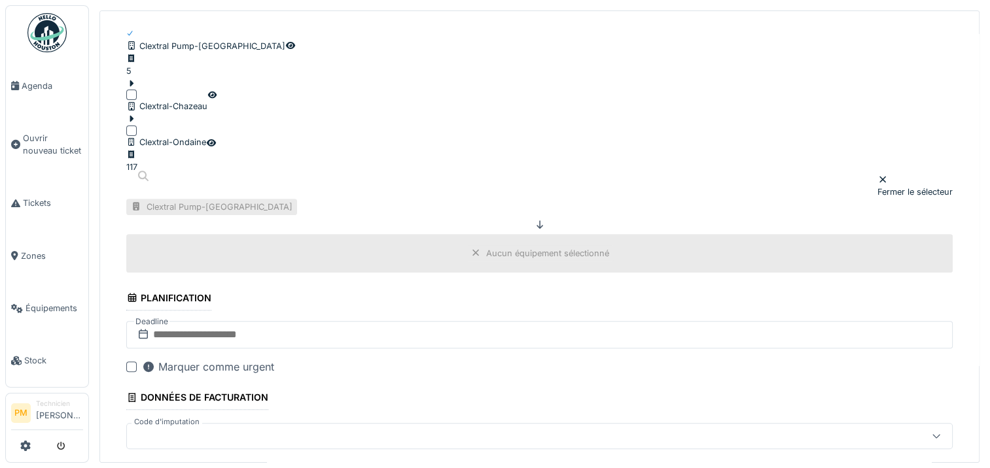
scroll to position [506, 0]
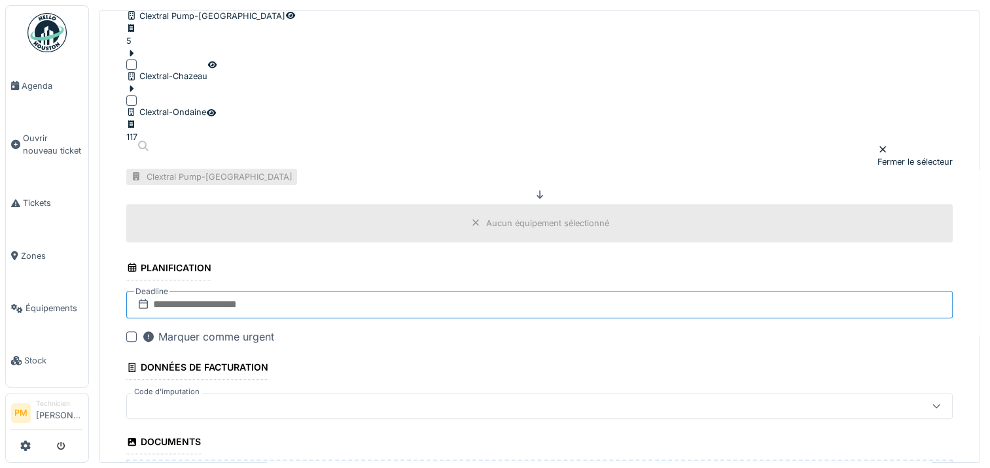
click at [265, 291] on input "text" at bounding box center [539, 304] width 826 height 27
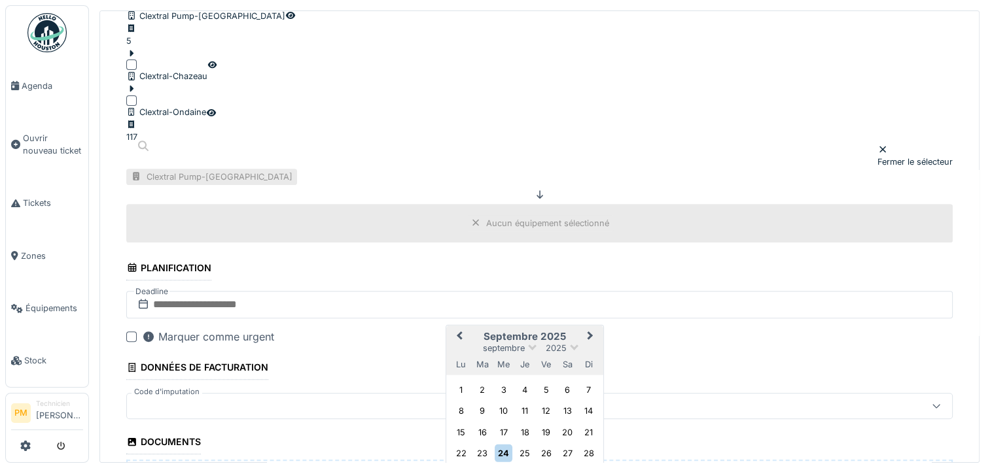
click at [479, 466] on div "30" at bounding box center [483, 475] width 18 height 18
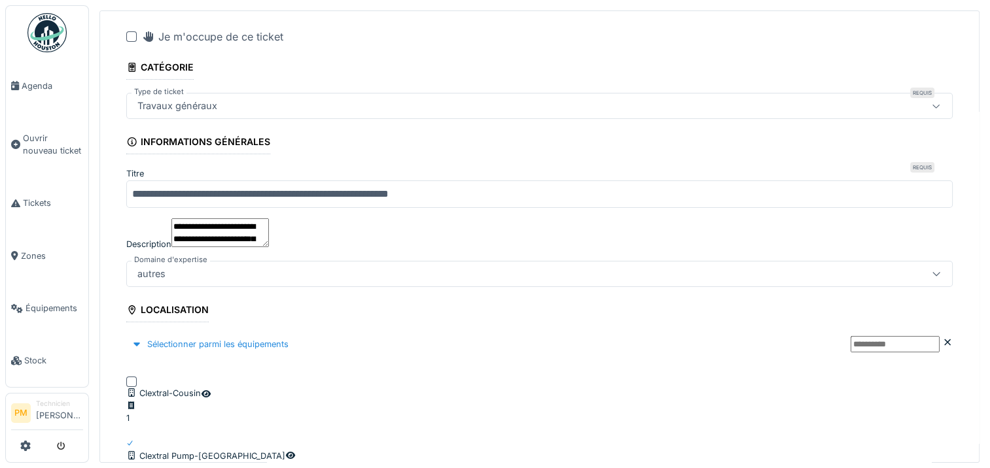
scroll to position [44, 0]
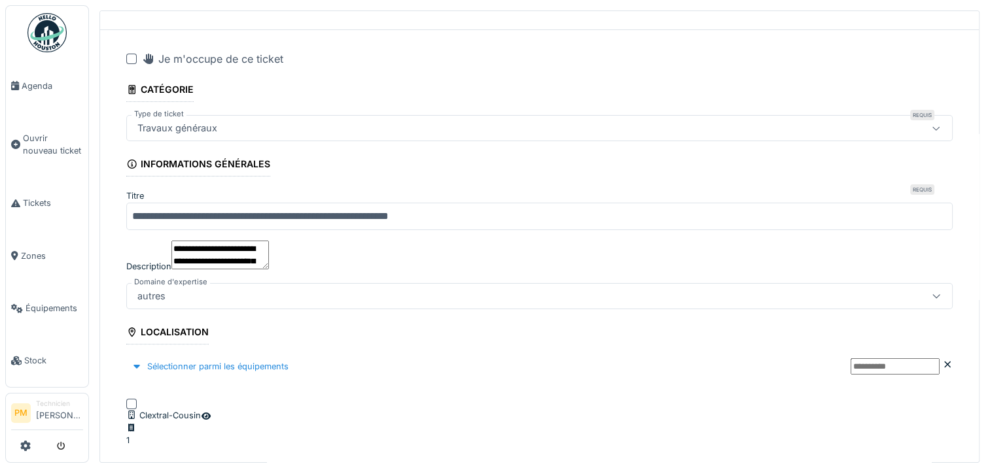
click at [269, 243] on textarea "**********" at bounding box center [219, 255] width 97 height 29
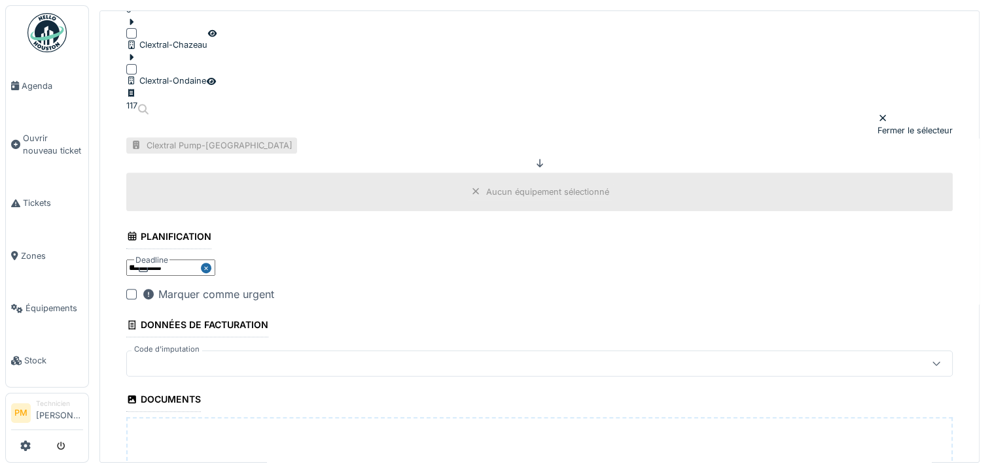
scroll to position [698, 0]
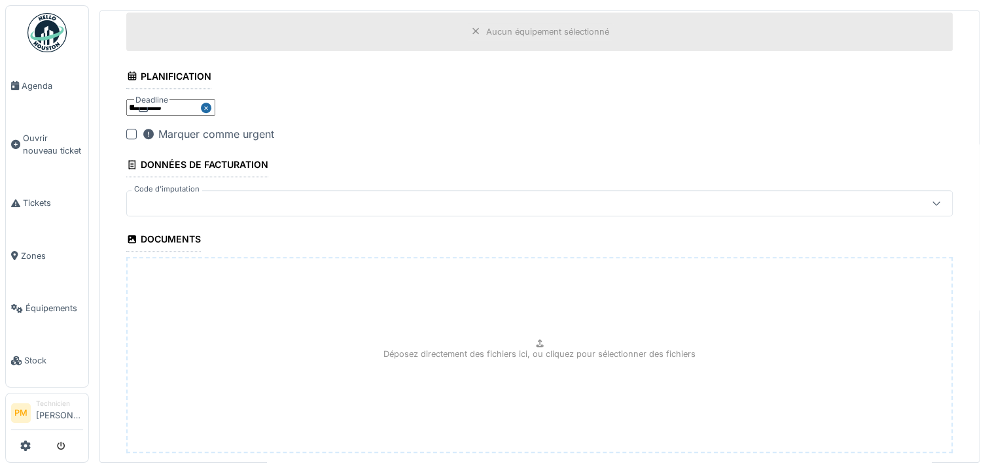
type textarea "**********"
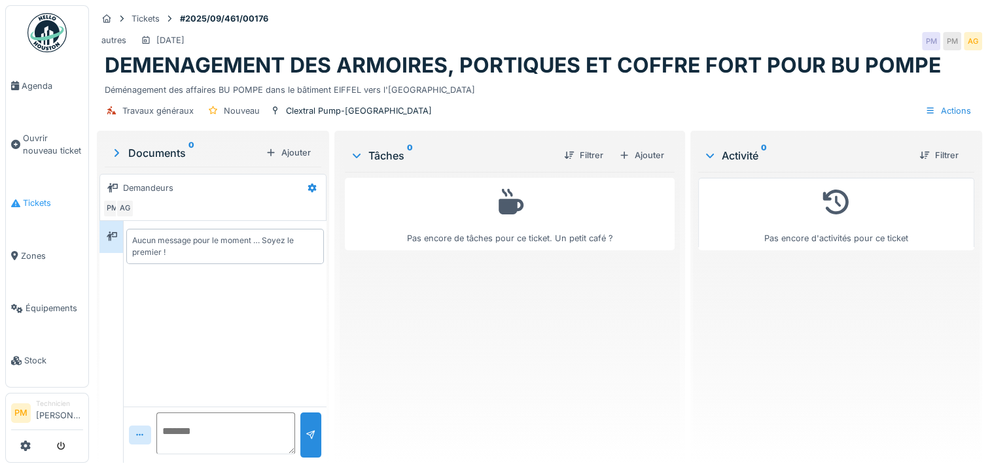
click at [29, 191] on link "Tickets" at bounding box center [47, 203] width 82 height 52
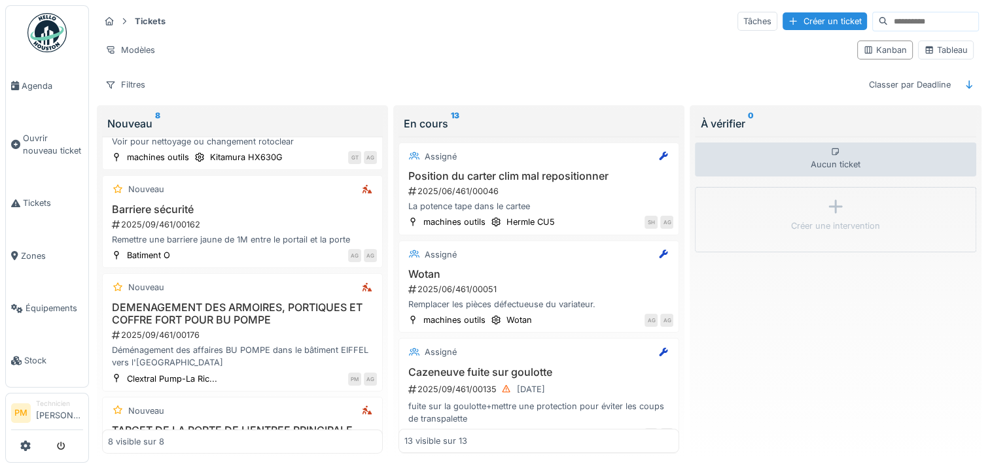
scroll to position [262, 0]
